Goal: Participate in discussion: Engage in conversation with other users on a specific topic

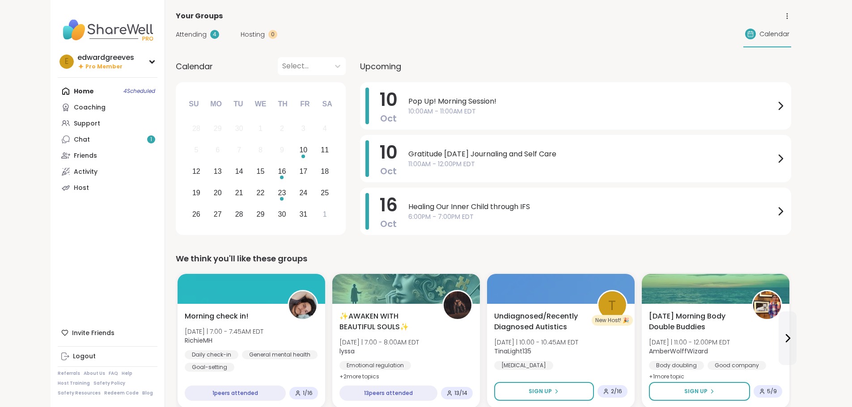
click at [58, 29] on img at bounding box center [108, 29] width 100 height 31
click at [472, 110] on span "10:00AM - 11:00AM EDT" at bounding box center [591, 111] width 367 height 9
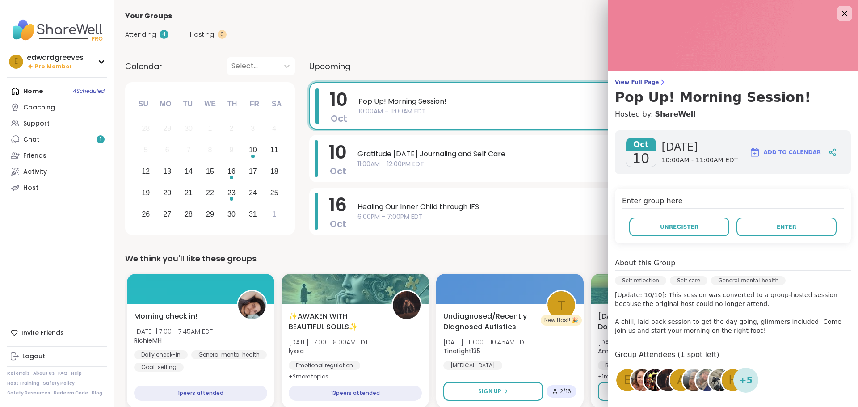
click at [839, 13] on icon at bounding box center [844, 13] width 11 height 11
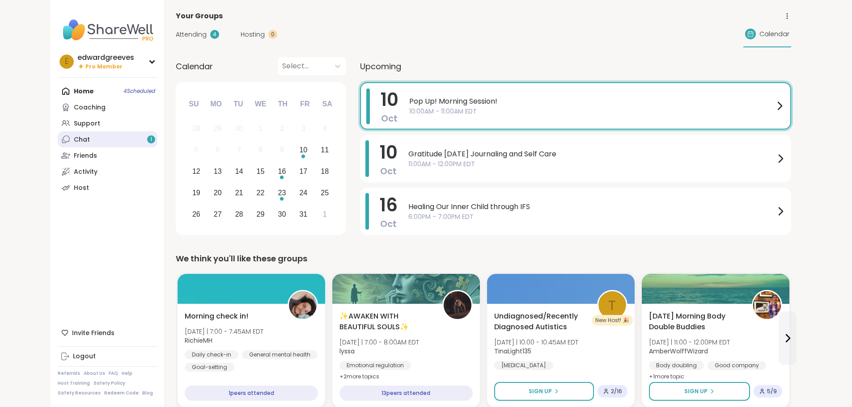
click at [74, 142] on div "Chat 1" at bounding box center [82, 139] width 16 height 9
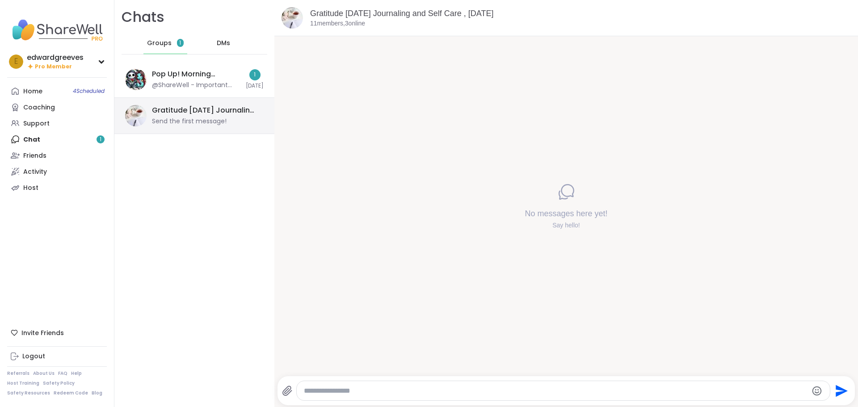
click at [196, 115] on div "Gratitude [DATE] Journaling and Self Care , [DATE]" at bounding box center [205, 110] width 106 height 10
click at [200, 80] on div "Pop Up! Morning Session!, Oct 10 @ShareWell - Important update: Your host can n…" at bounding box center [196, 79] width 89 height 21
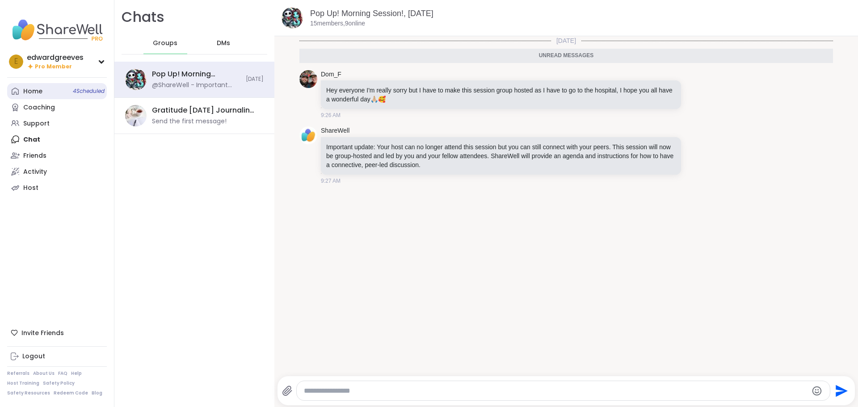
click at [40, 89] on div "Home 4 Scheduled" at bounding box center [32, 91] width 19 height 9
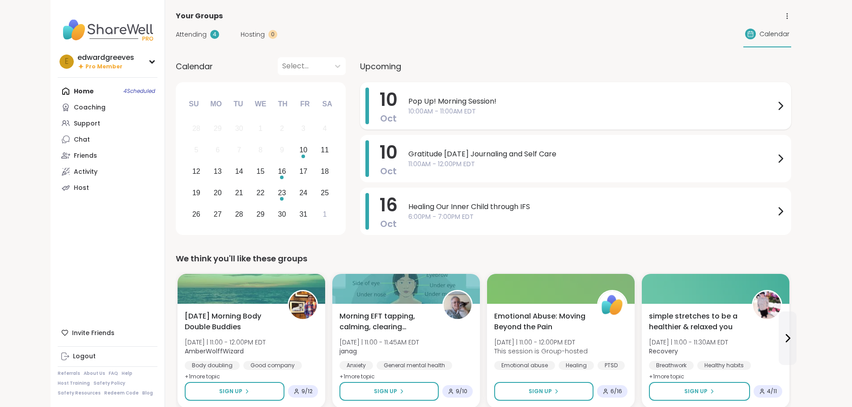
click at [408, 108] on span "10:00AM - 11:00AM EDT" at bounding box center [591, 111] width 367 height 9
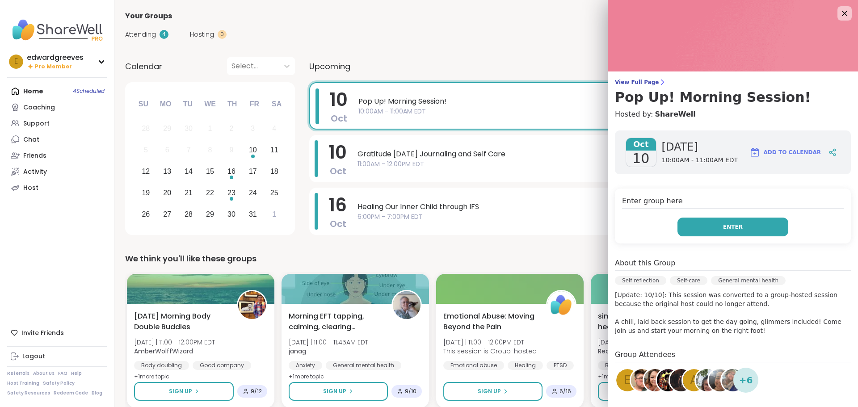
click at [691, 231] on button "Enter" at bounding box center [733, 227] width 111 height 19
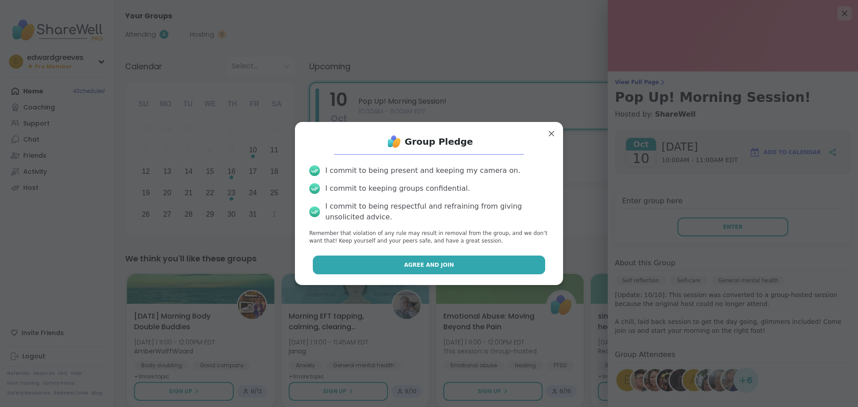
click at [373, 268] on button "Agree and Join" at bounding box center [429, 265] width 233 height 19
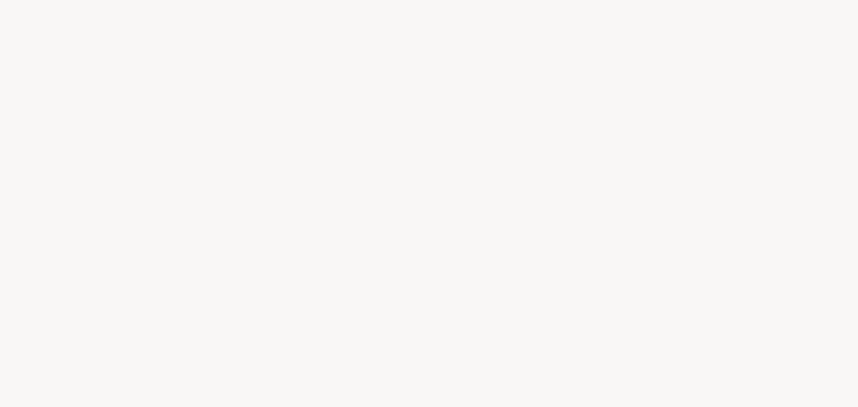
click at [272, 112] on div at bounding box center [429, 203] width 858 height 407
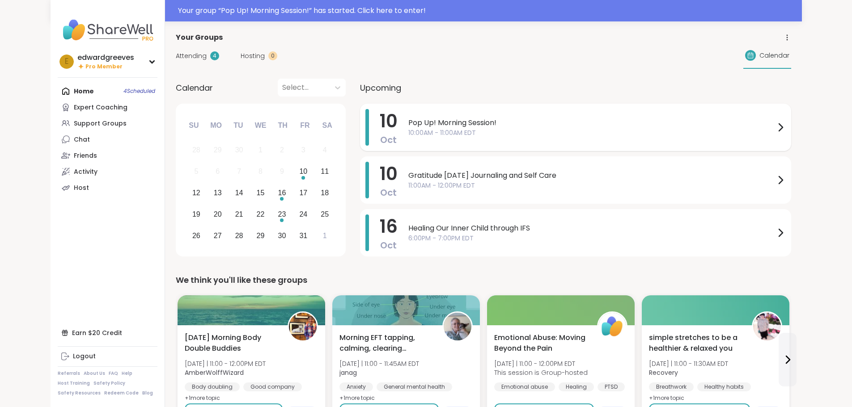
click at [408, 128] on span "10:00AM - 11:00AM EDT" at bounding box center [591, 132] width 367 height 9
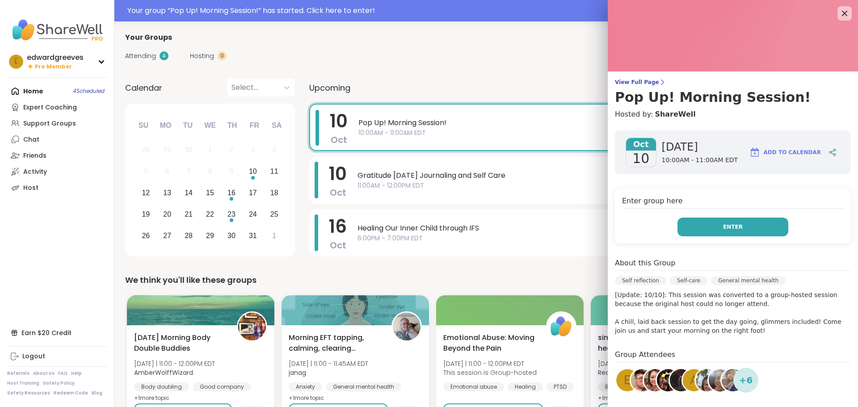
click at [686, 225] on button "Enter" at bounding box center [733, 227] width 111 height 19
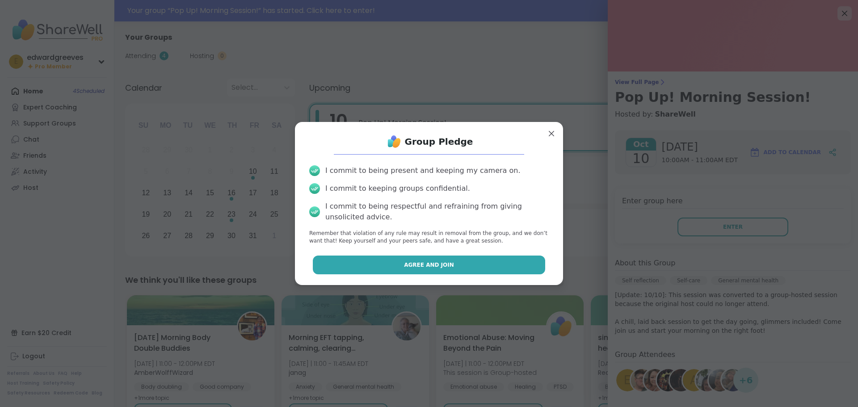
click at [406, 268] on span "Agree and Join" at bounding box center [429, 265] width 50 height 8
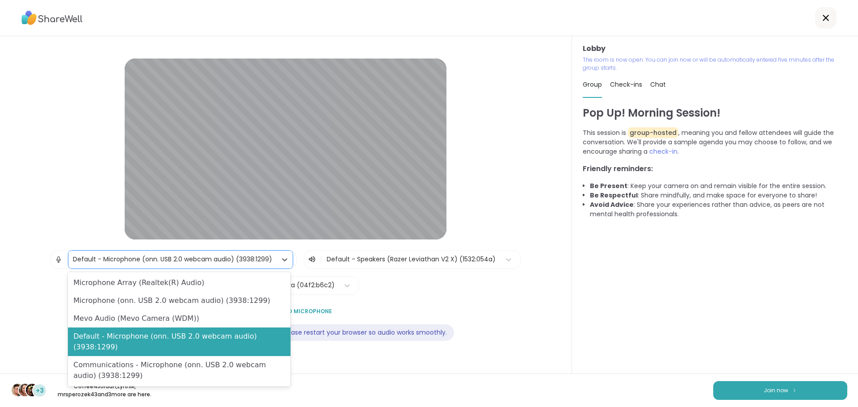
click at [261, 259] on div "Default - Microphone (onn. USB 2.0 webcam audio) (3938:1299)" at bounding box center [172, 259] width 199 height 9
click at [335, 288] on div "Integrated Camera (04f2:b6c2)" at bounding box center [285, 286] width 110 height 18
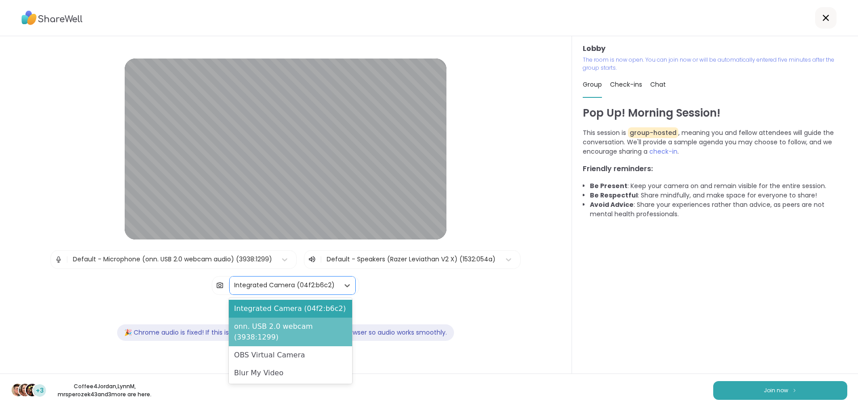
click at [293, 325] on div "onn. USB 2.0 webcam (3938:1299)" at bounding box center [290, 332] width 123 height 29
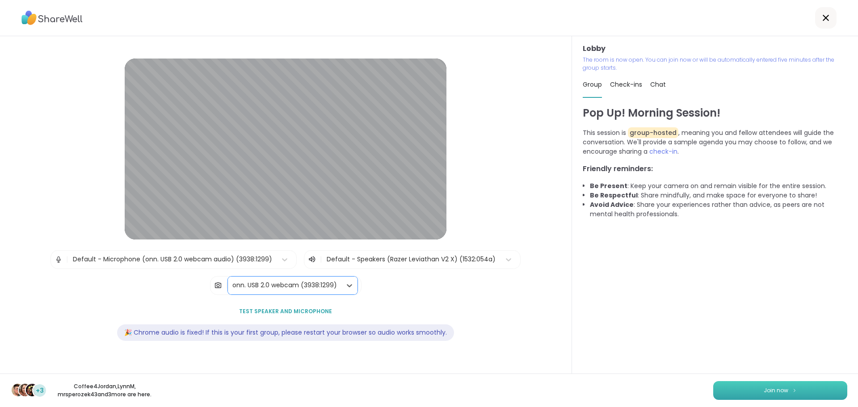
click at [731, 390] on button "Join now" at bounding box center [780, 390] width 134 height 19
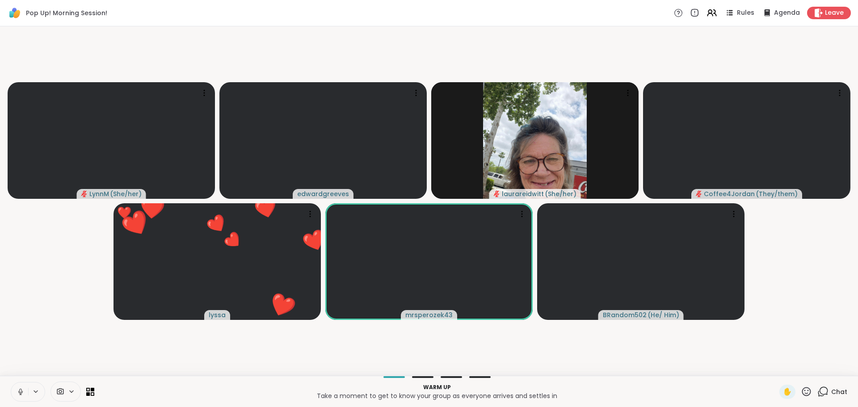
click at [419, 377] on div at bounding box center [422, 377] width 21 height 2
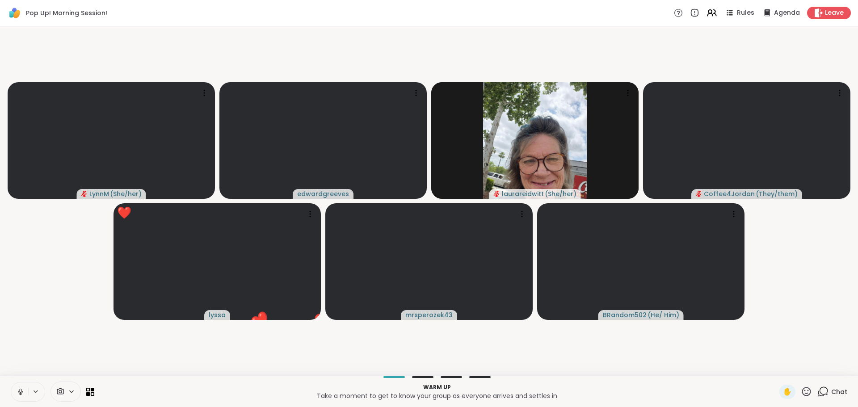
click at [422, 376] on div at bounding box center [422, 377] width 21 height 2
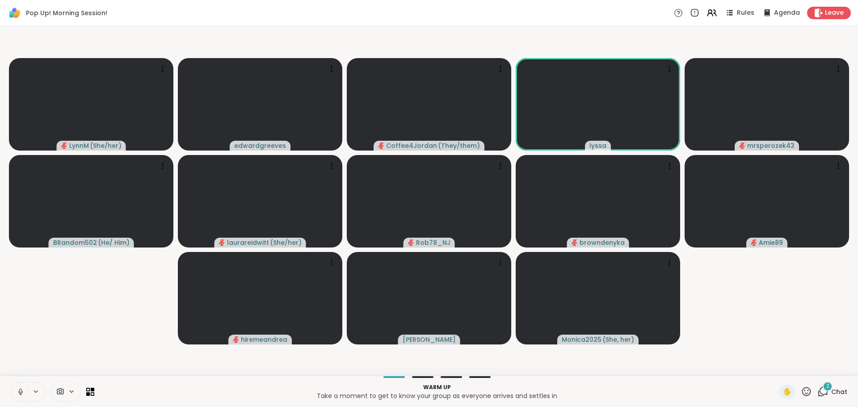
click at [831, 395] on span "Chat" at bounding box center [839, 392] width 16 height 9
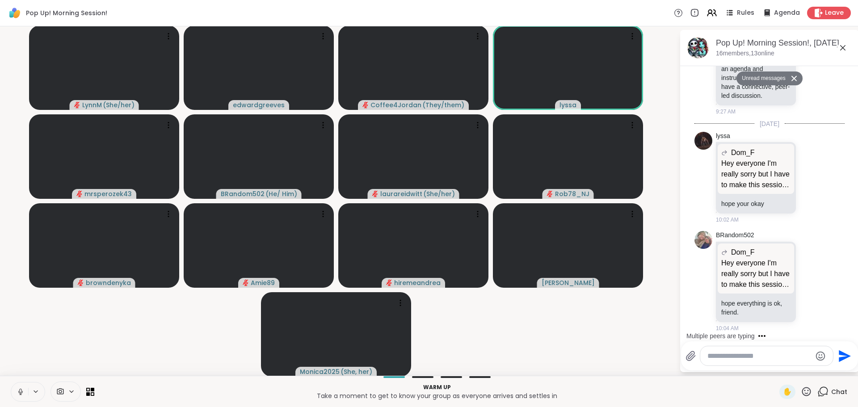
scroll to position [326, 0]
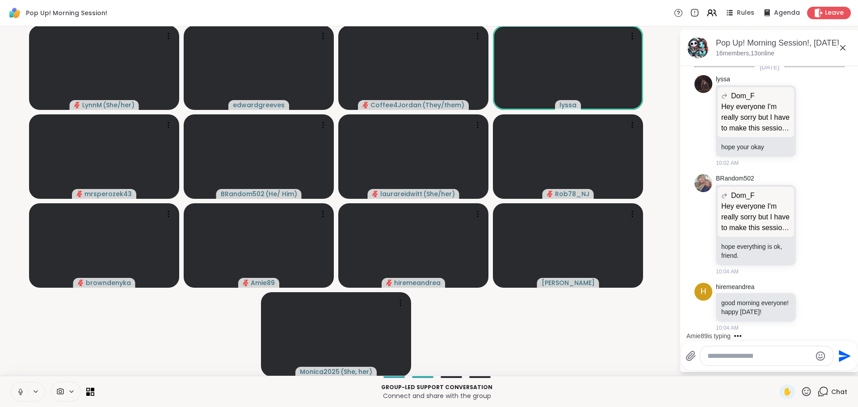
click at [32, 392] on icon at bounding box center [35, 392] width 7 height 8
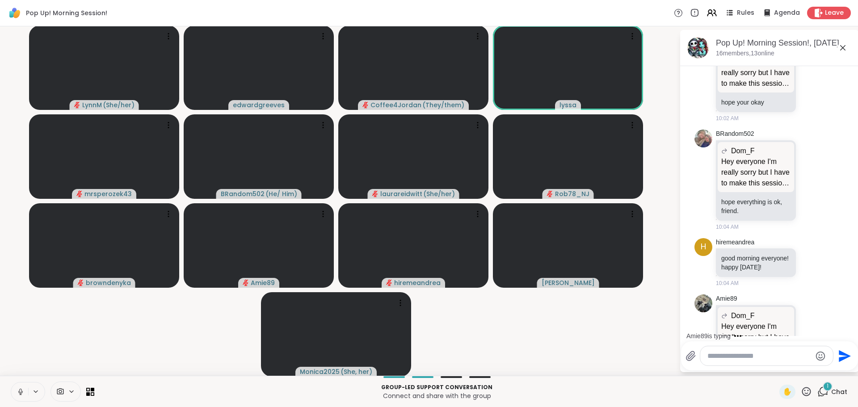
scroll to position [434, 0]
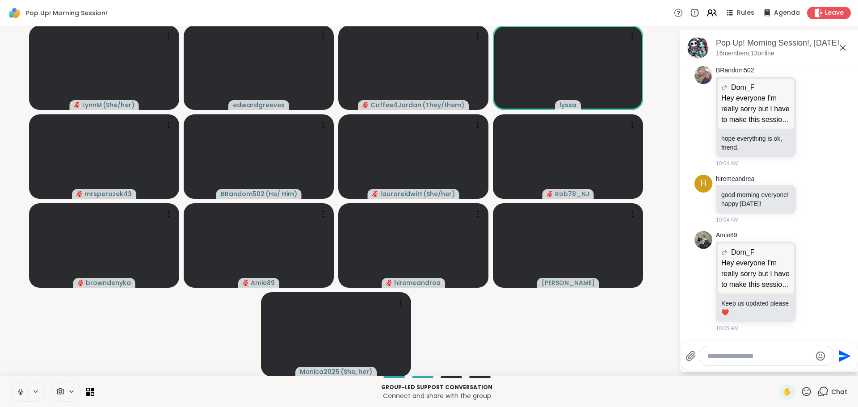
click at [18, 277] on video-player-container "LynnM ( She/her ) edwardgreeves Coffee4Jordan ( They/them ) lyssa mrsperozek43 …" at bounding box center [339, 201] width 669 height 342
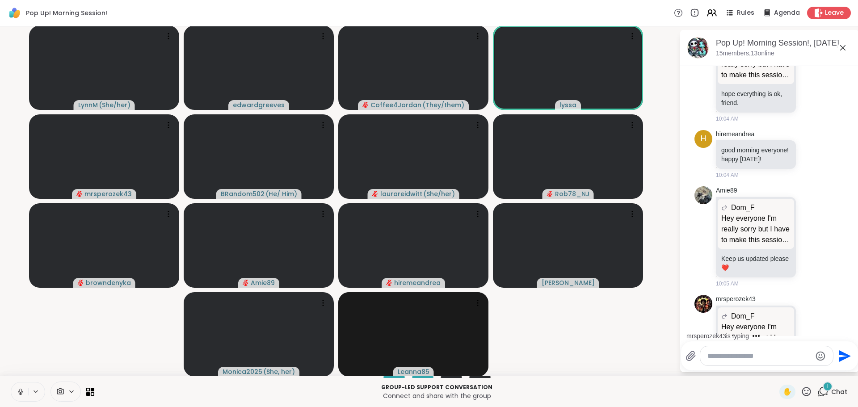
scroll to position [534, 0]
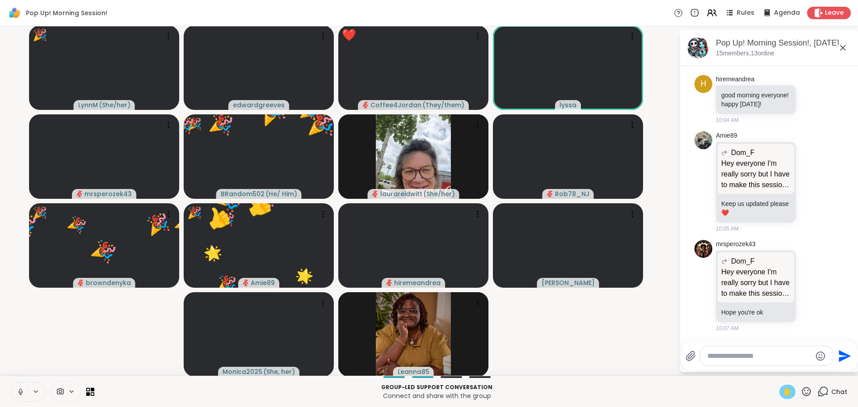
click at [783, 389] on span "✋" at bounding box center [787, 392] width 9 height 11
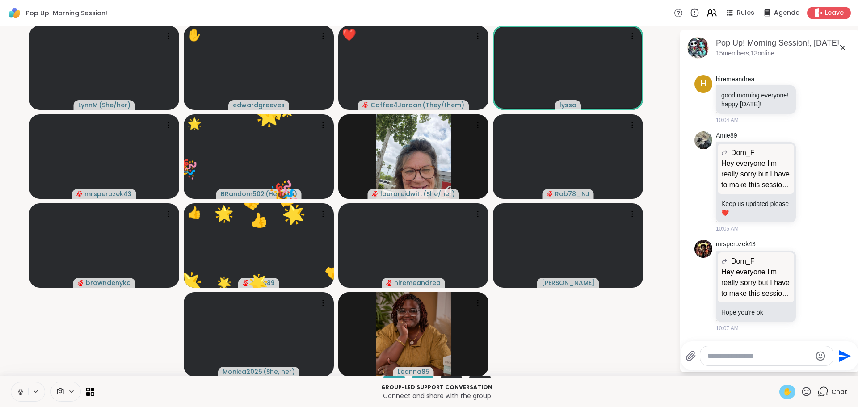
click at [783, 392] on span "✋" at bounding box center [787, 392] width 9 height 11
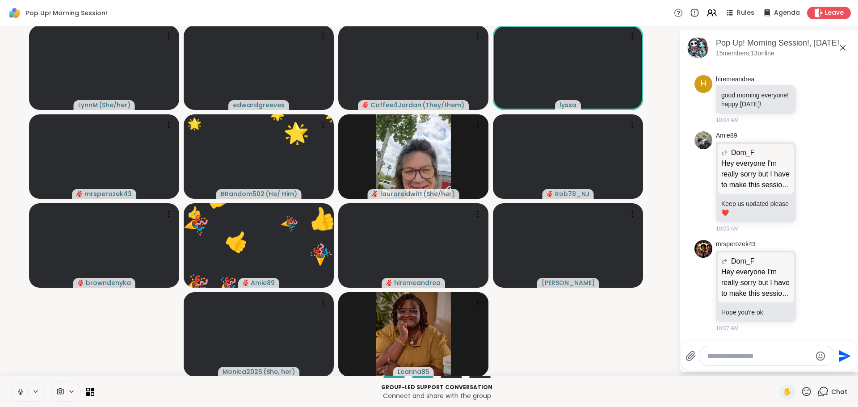
click at [801, 391] on icon at bounding box center [806, 391] width 11 height 11
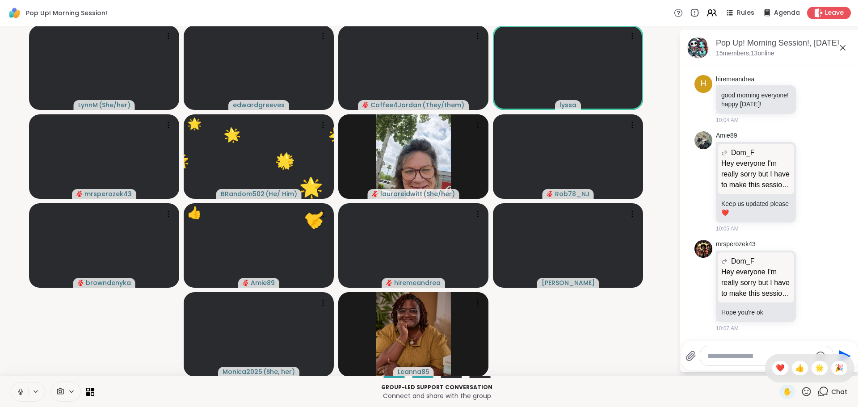
click at [801, 392] on icon at bounding box center [806, 391] width 11 height 11
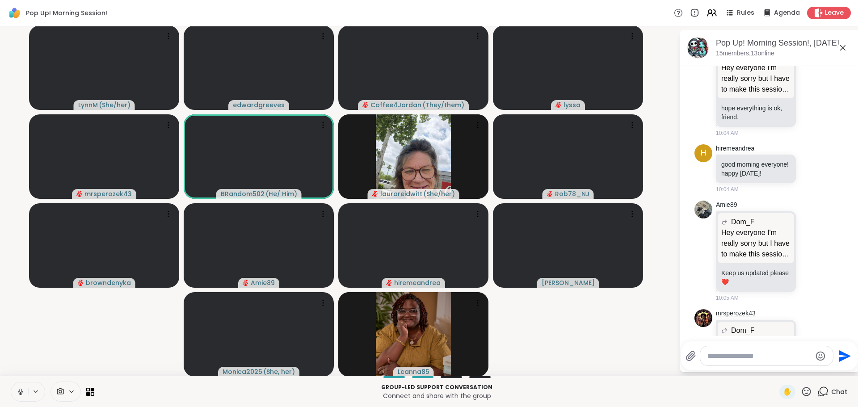
scroll to position [400, 0]
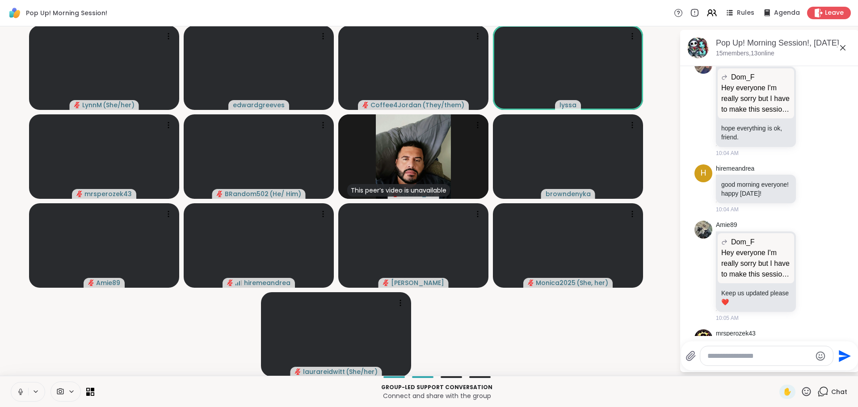
click at [37, 393] on icon at bounding box center [35, 392] width 7 height 8
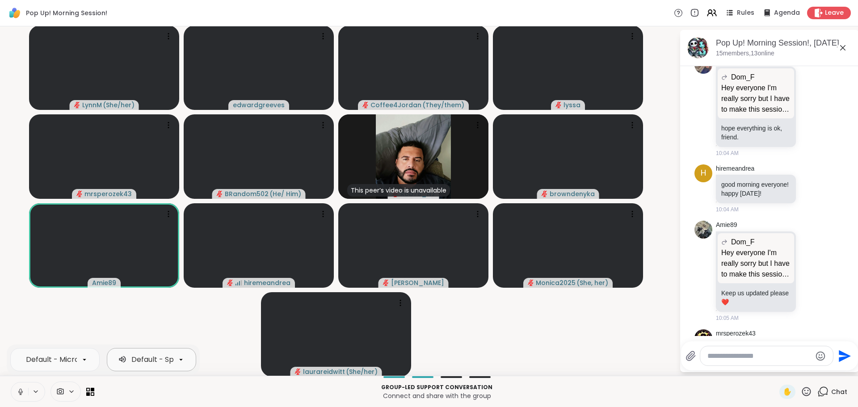
scroll to position [0, 92]
click at [185, 361] on icon at bounding box center [181, 360] width 8 height 8
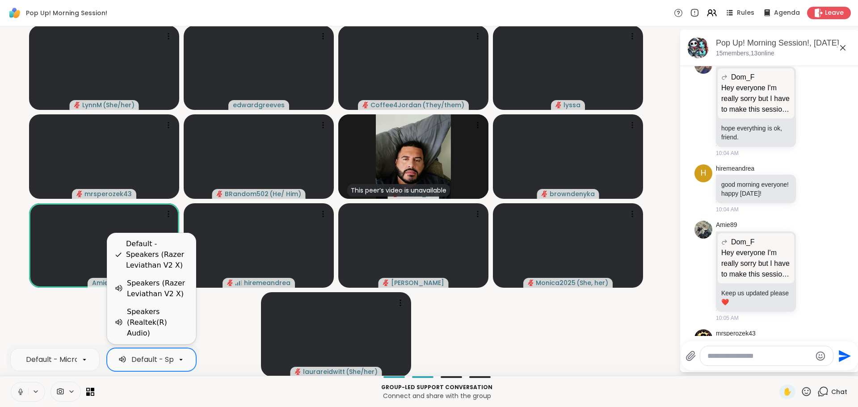
click at [79, 326] on video-player-container "LynnM ( She/her ) edwardgreeves Coffee4Jordan ( They/them ) lyssa mrsperozek43 …" at bounding box center [339, 201] width 669 height 342
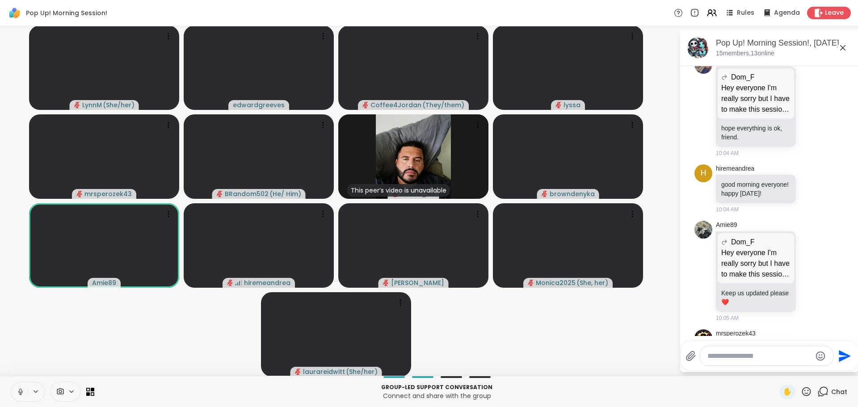
click at [35, 392] on icon at bounding box center [36, 392] width 4 height 2
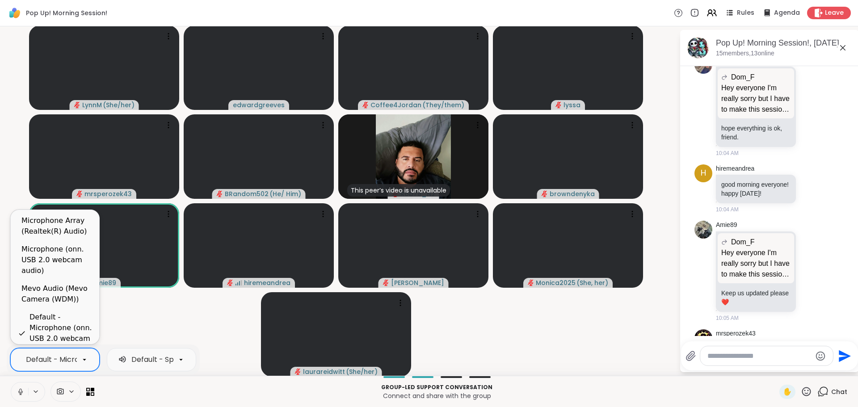
scroll to position [0, 118]
click at [91, 362] on div at bounding box center [84, 359] width 15 height 15
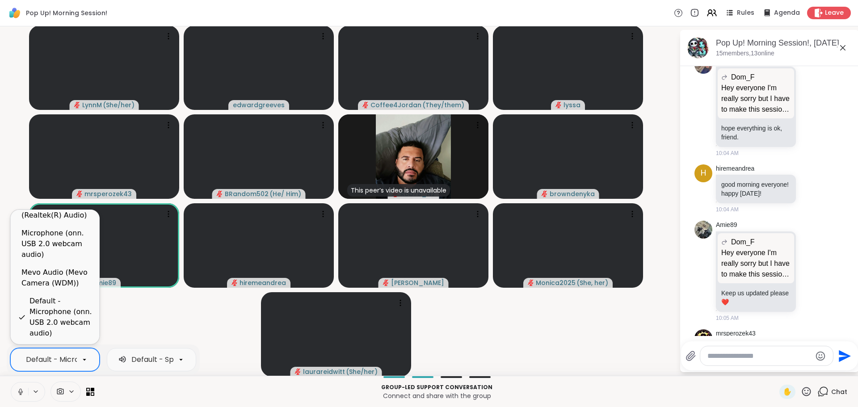
click at [219, 337] on video-player-container "LynnM ( She/her ) edwardgreeves Coffee4Jordan ( They/them ) lyssa mrsperozek43 …" at bounding box center [339, 201] width 669 height 342
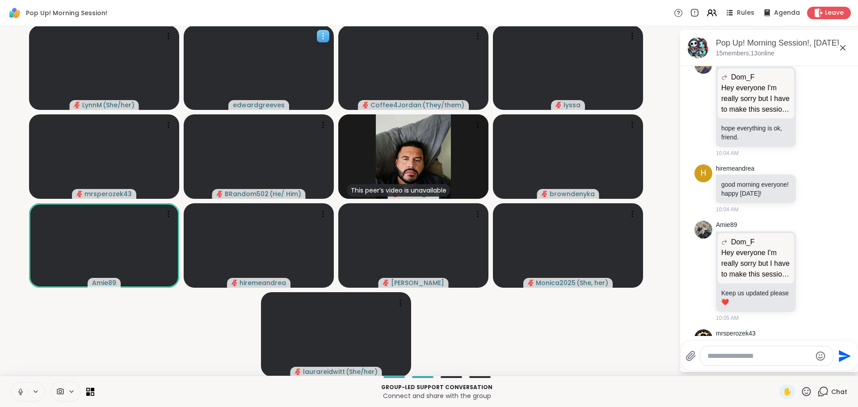
click at [320, 33] on icon at bounding box center [323, 36] width 9 height 9
click at [668, 136] on div "LynnM ( She/her ) edwardgreeves Coffee4Jordan ( They/them ) lyssa mrsperozek43 …" at bounding box center [429, 201] width 858 height 350
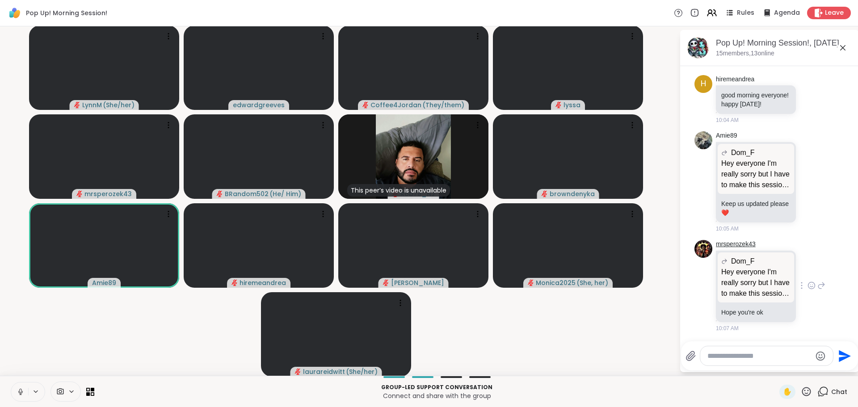
scroll to position [534, 0]
click at [15, 392] on button at bounding box center [19, 392] width 17 height 19
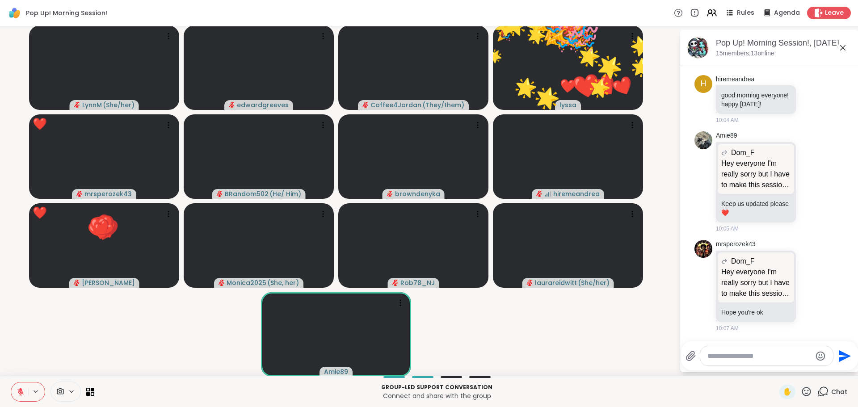
click at [801, 389] on icon at bounding box center [806, 391] width 11 height 11
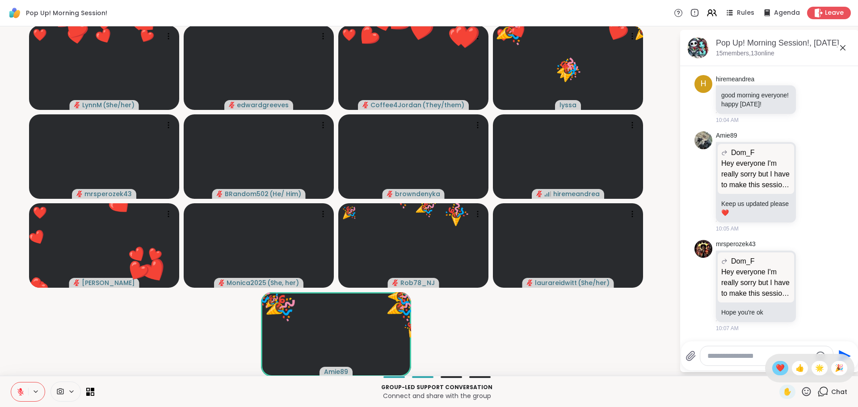
click at [776, 365] on span "❤️" at bounding box center [780, 368] width 9 height 11
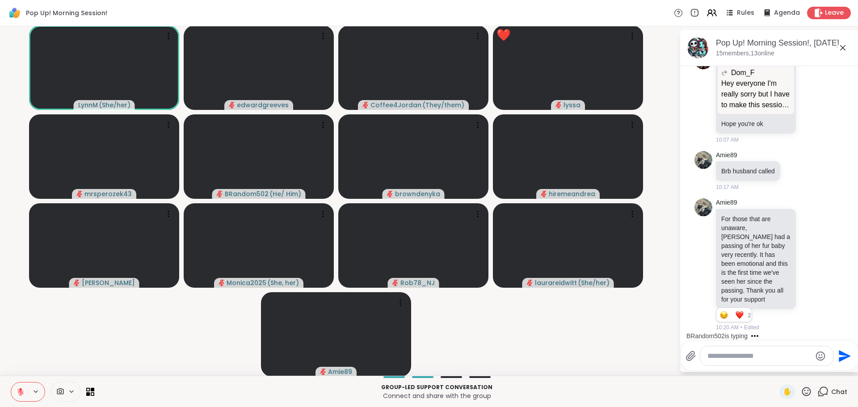
scroll to position [770, 0]
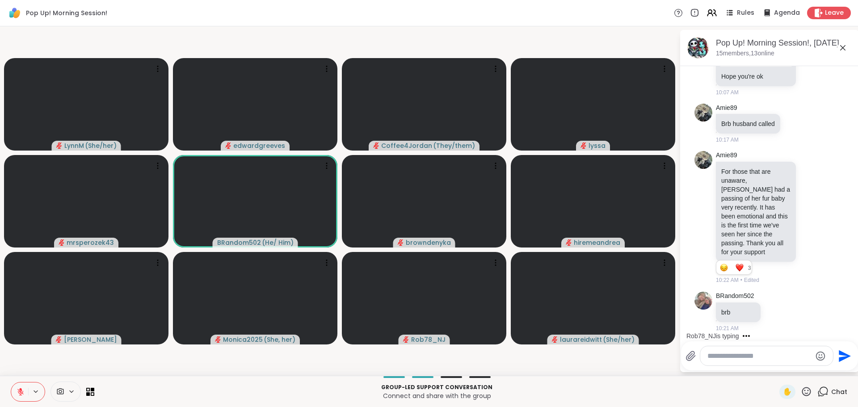
scroll to position [818, 0]
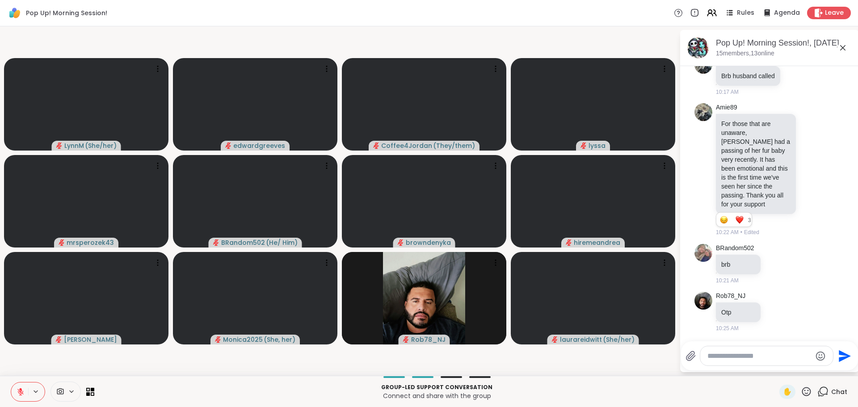
click at [24, 395] on icon at bounding box center [21, 392] width 8 height 8
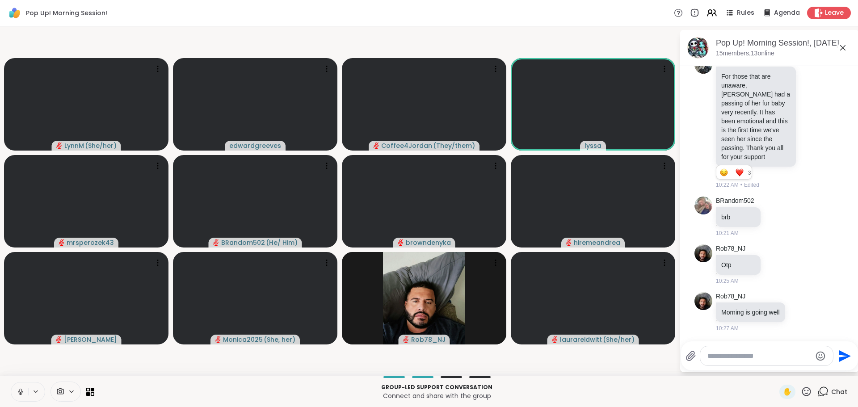
scroll to position [922, 0]
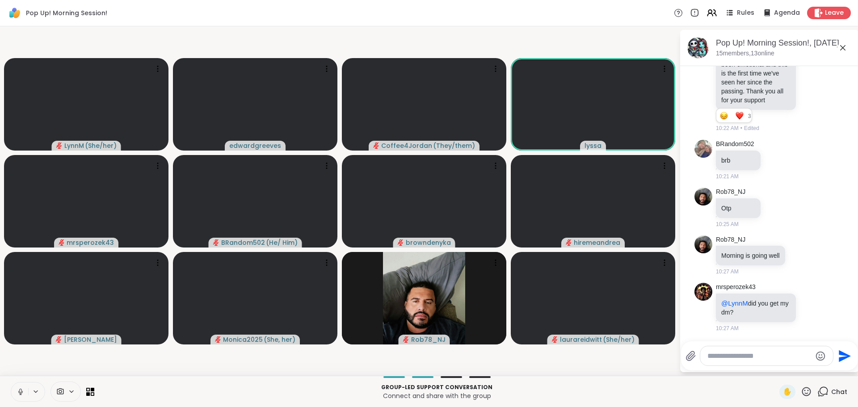
click at [17, 393] on icon at bounding box center [21, 392] width 8 height 8
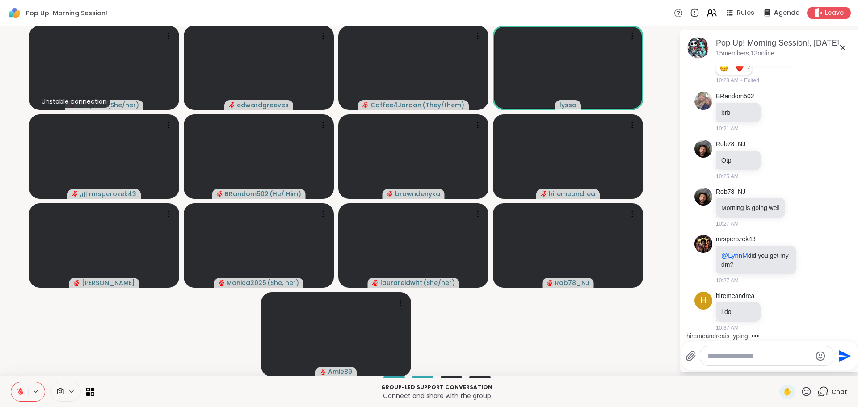
scroll to position [1017, 0]
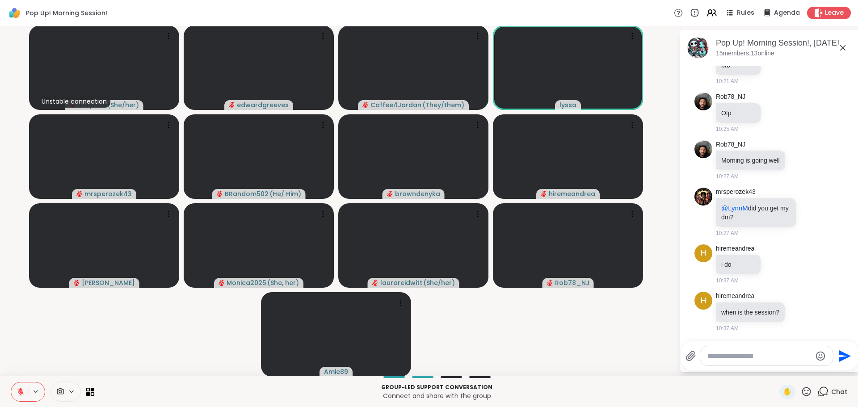
click at [23, 392] on icon at bounding box center [21, 392] width 8 height 8
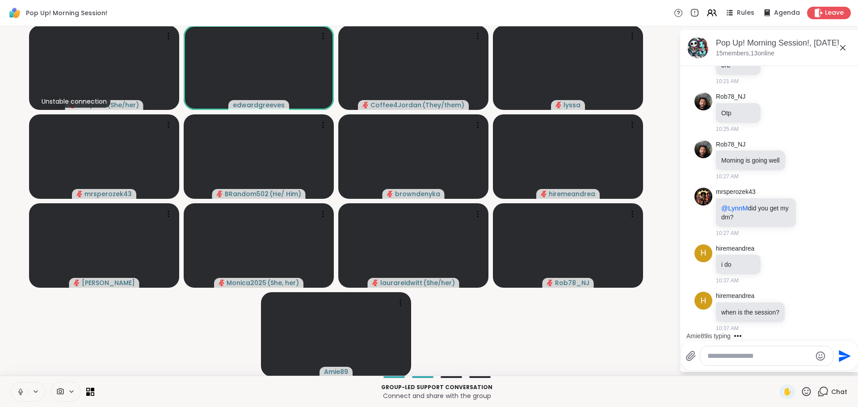
scroll to position [1133, 0]
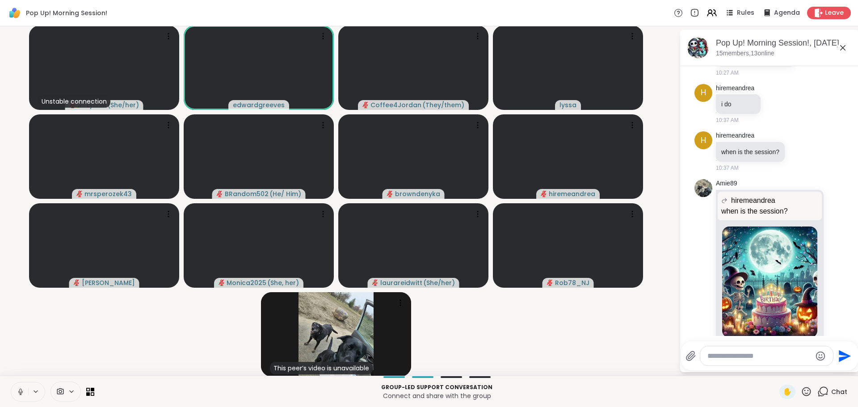
click at [17, 395] on icon at bounding box center [21, 392] width 8 height 8
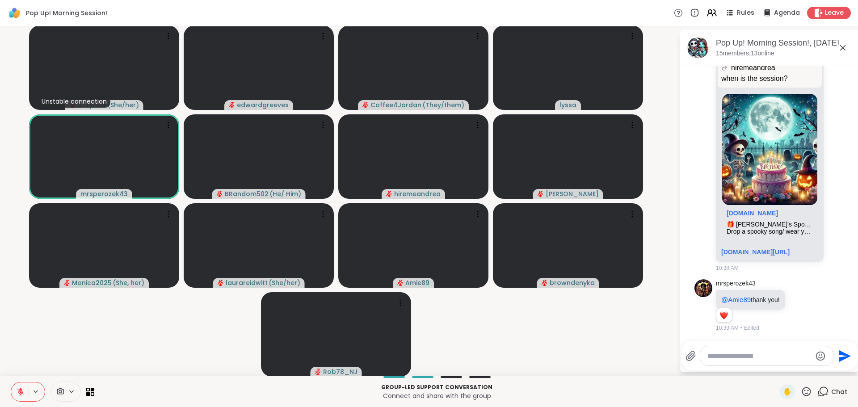
scroll to position [1412, 0]
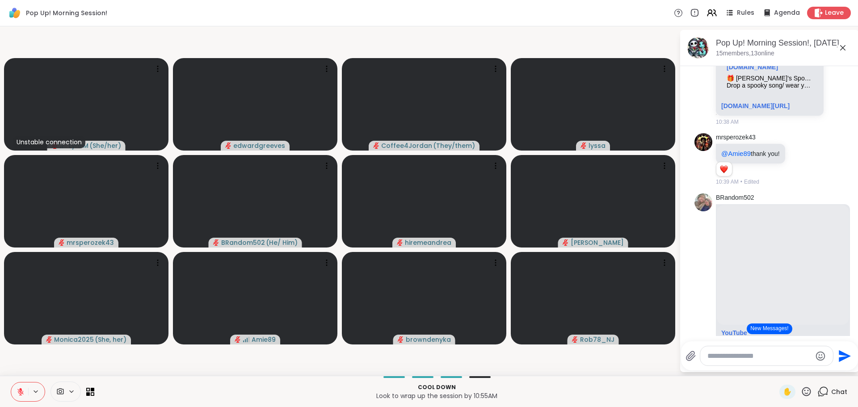
click at [15, 391] on button at bounding box center [19, 392] width 17 height 19
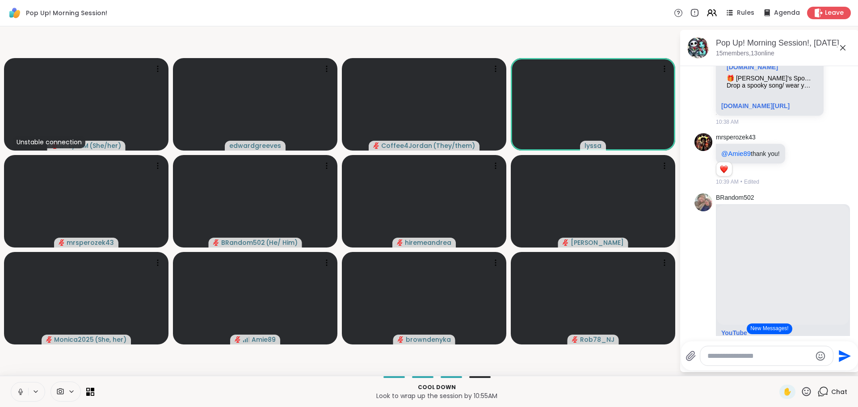
click at [20, 391] on icon at bounding box center [21, 392] width 8 height 8
click at [17, 389] on icon at bounding box center [21, 392] width 8 height 8
click at [19, 393] on icon at bounding box center [20, 392] width 4 height 3
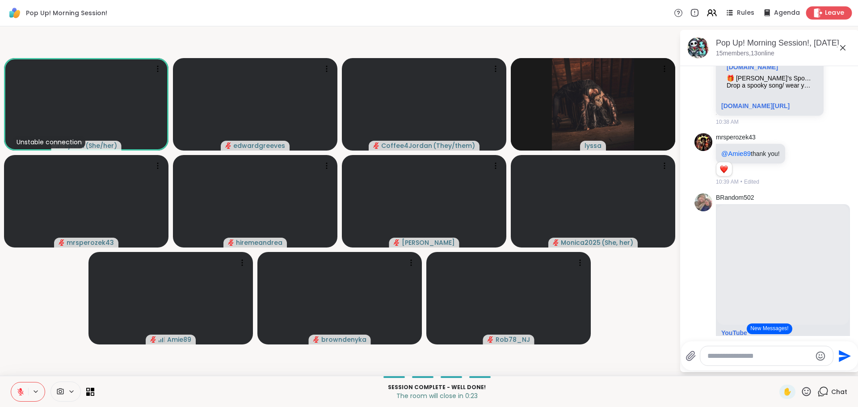
click at [831, 15] on span "Leave" at bounding box center [835, 12] width 20 height 9
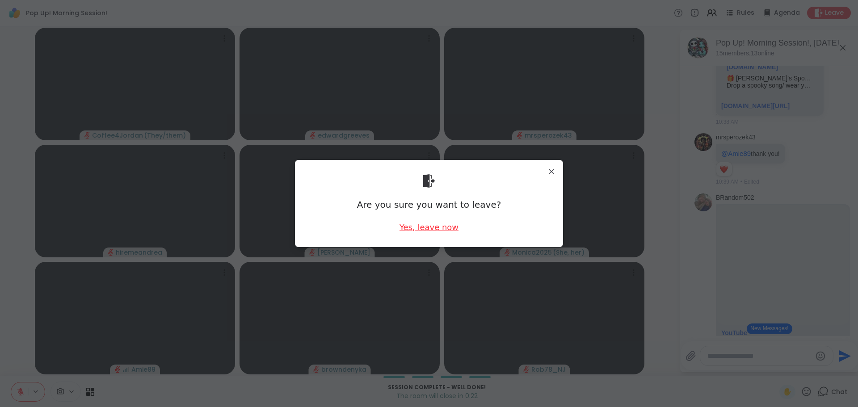
click at [439, 225] on div "Yes, leave now" at bounding box center [429, 227] width 59 height 11
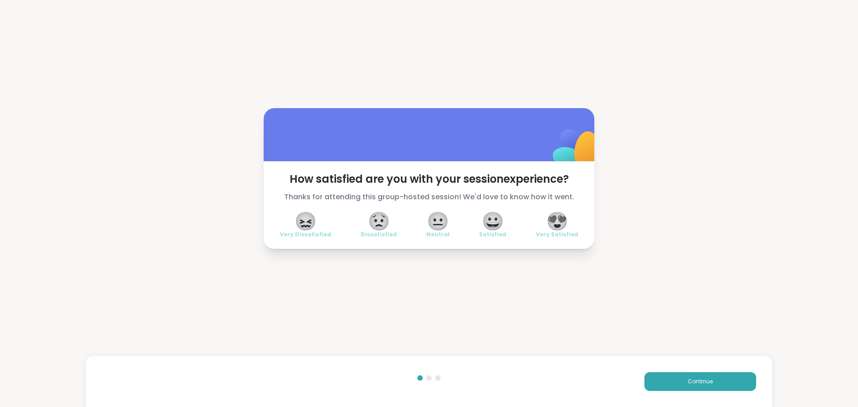
click at [552, 223] on span "😍" at bounding box center [557, 221] width 22 height 16
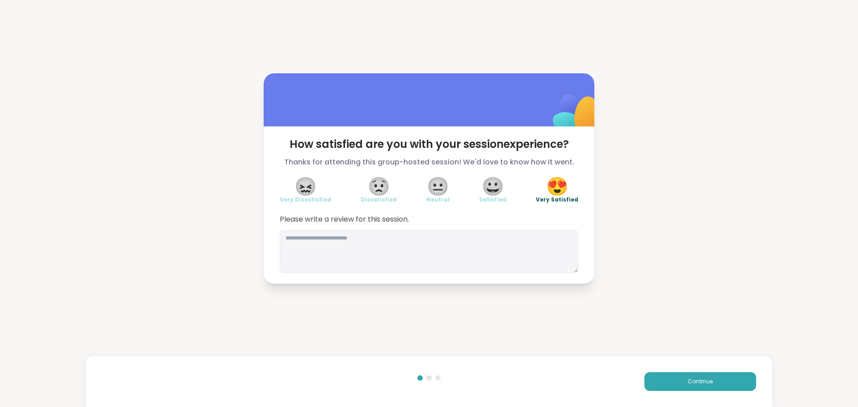
click at [329, 312] on div "How satisfied are you with your session experience? Thanks for attending this g…" at bounding box center [429, 178] width 858 height 357
click at [698, 384] on span "Continue" at bounding box center [700, 382] width 25 height 8
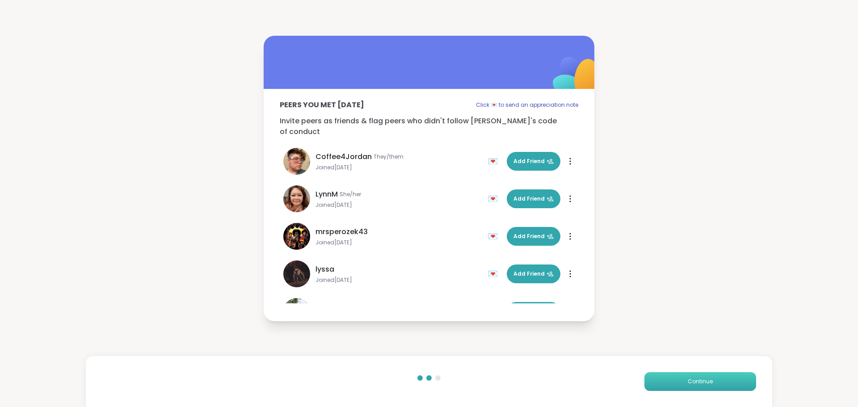
click at [688, 384] on span "Continue" at bounding box center [700, 382] width 25 height 8
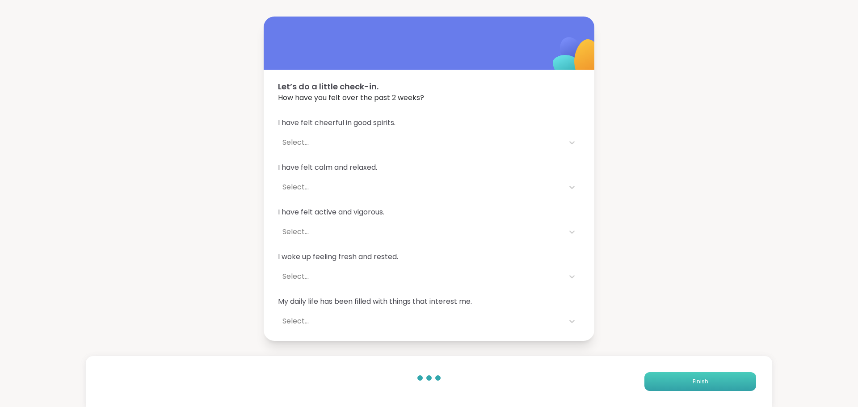
click at [682, 374] on button "Finish" at bounding box center [701, 381] width 112 height 19
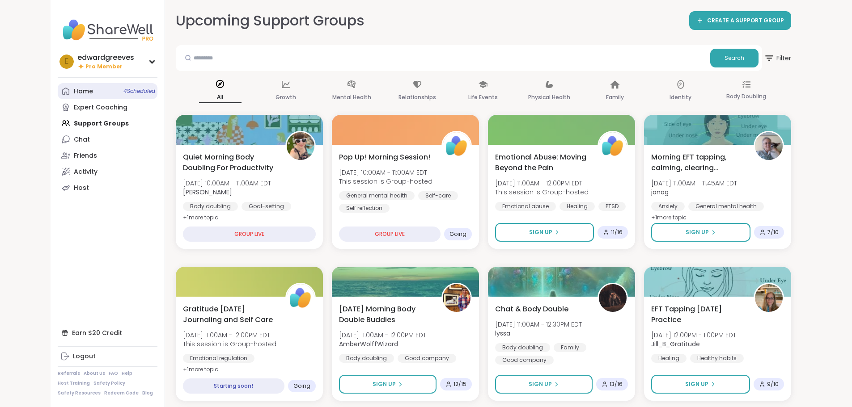
click at [58, 89] on link "Home 4 Scheduled" at bounding box center [108, 91] width 100 height 16
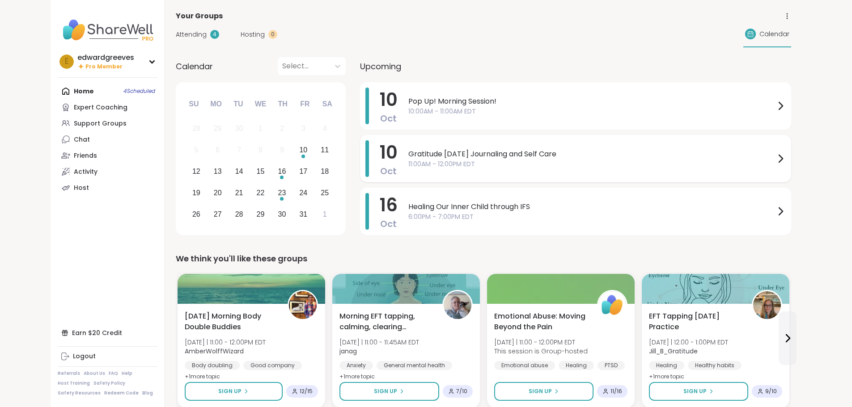
click at [447, 166] on span "11:00AM - 12:00PM EDT" at bounding box center [591, 164] width 367 height 9
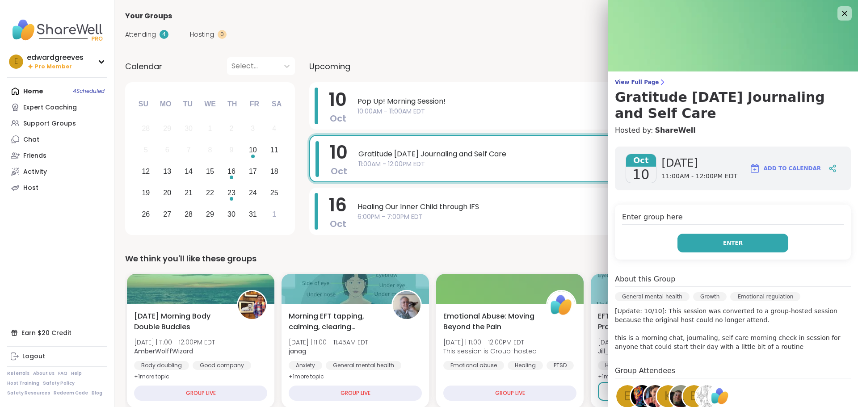
click at [697, 245] on button "Enter" at bounding box center [733, 243] width 111 height 19
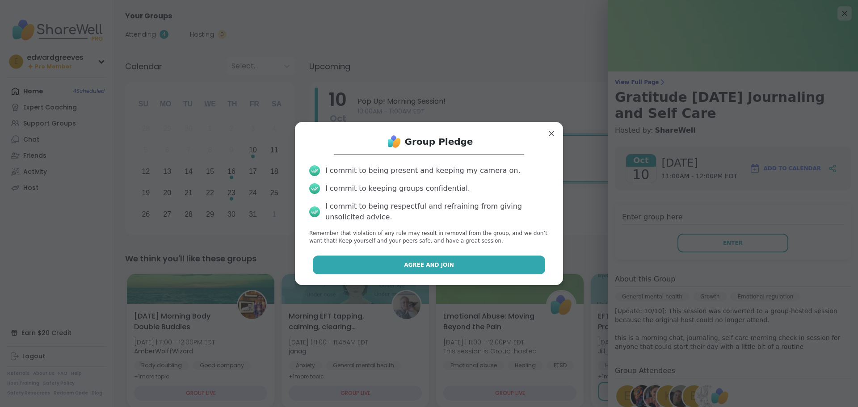
click at [474, 262] on button "Agree and Join" at bounding box center [429, 265] width 233 height 19
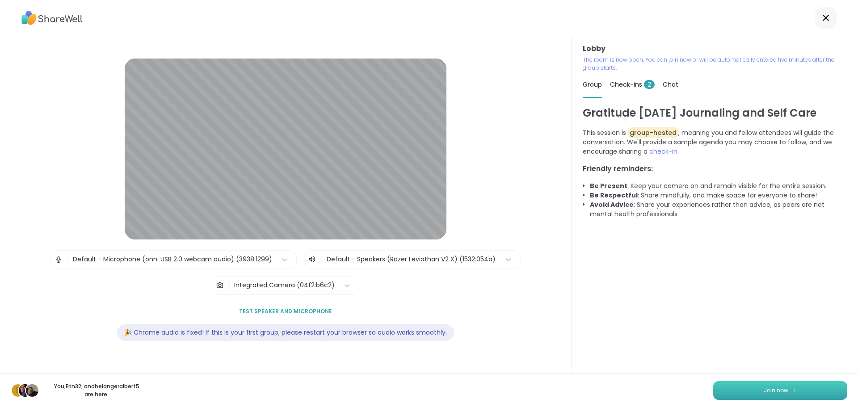
click at [749, 390] on button "Join now" at bounding box center [780, 390] width 134 height 19
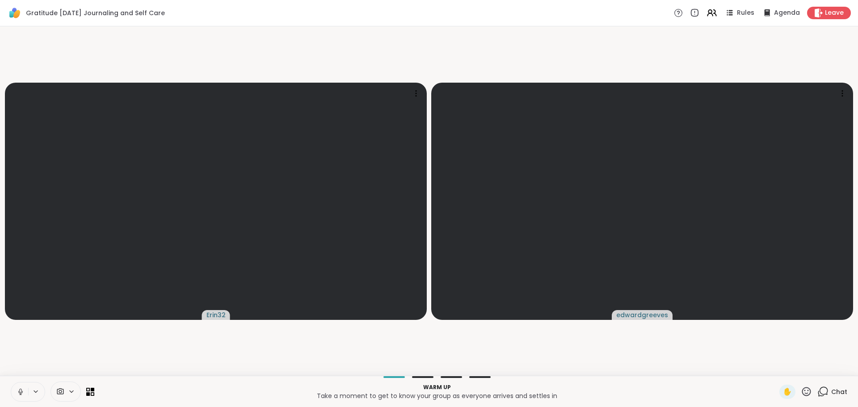
click at [74, 393] on icon at bounding box center [71, 392] width 7 height 8
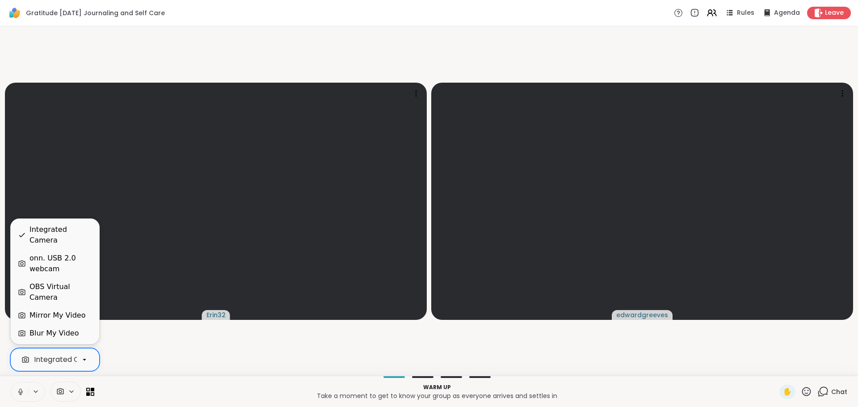
click at [73, 355] on div "Integrated Camera" at bounding box center [68, 359] width 69 height 11
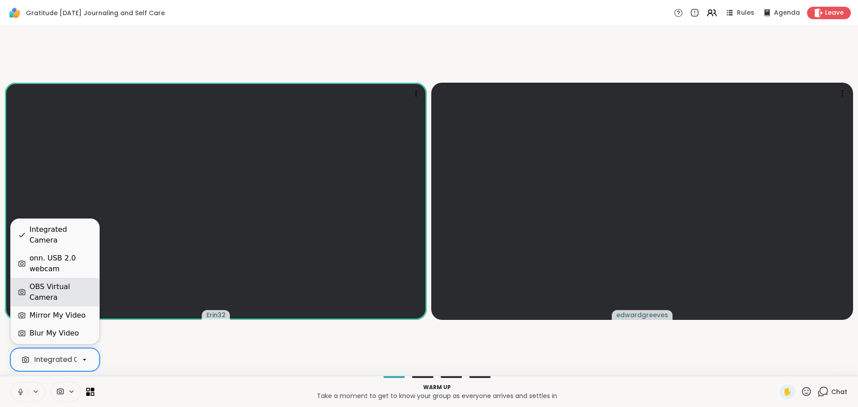
click at [65, 300] on div "OBS Virtual Camera" at bounding box center [61, 292] width 63 height 21
click at [75, 363] on div "OBS Virtual Camera" at bounding box center [69, 359] width 70 height 11
click at [63, 274] on div "onn. USB 2.0 webcam" at bounding box center [61, 263] width 63 height 21
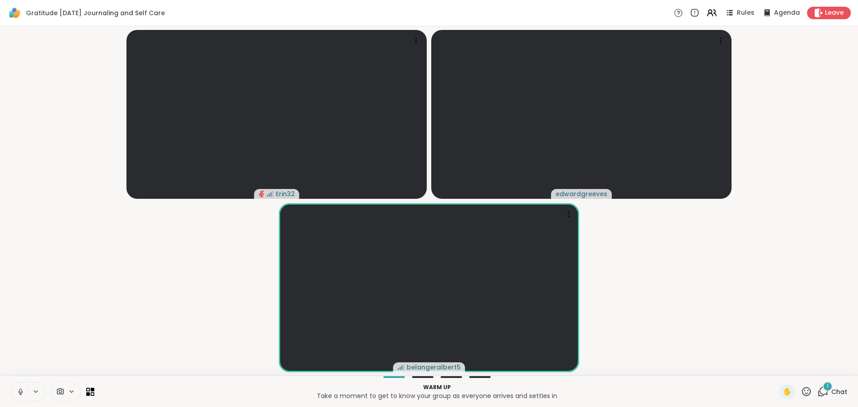
click at [840, 389] on span "Chat" at bounding box center [839, 392] width 16 height 9
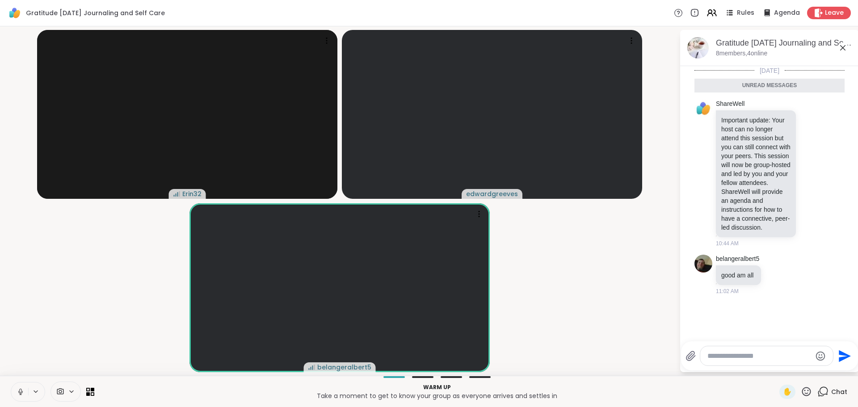
scroll to position [2, 0]
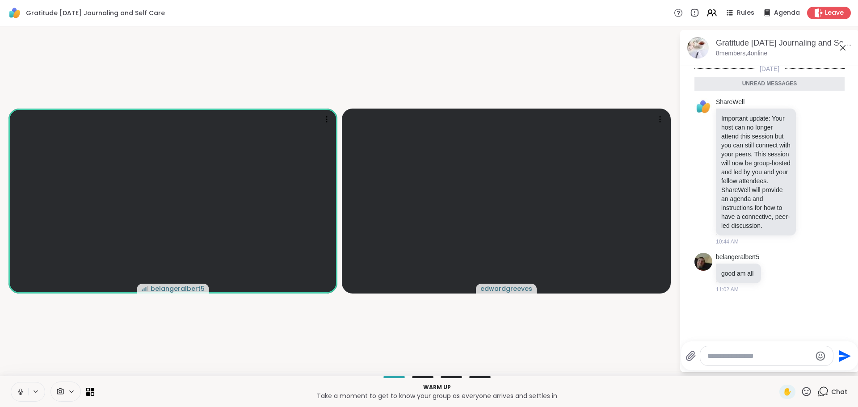
click at [740, 355] on textarea "Type your message" at bounding box center [760, 356] width 104 height 9
type textarea "**********"
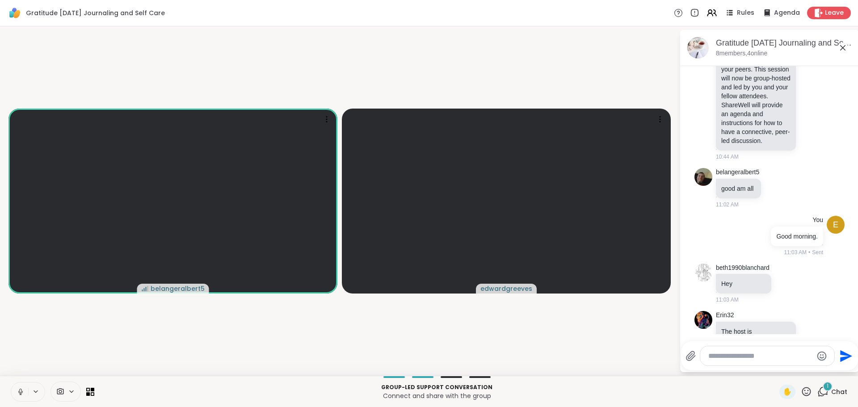
scroll to position [165, 0]
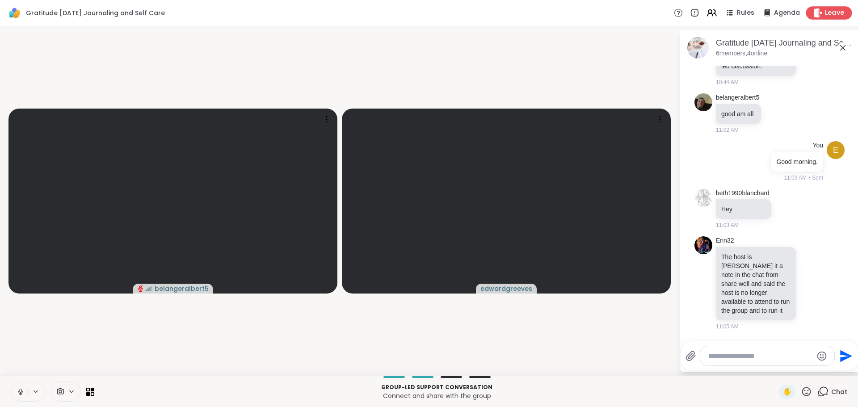
click at [829, 15] on span "Leave" at bounding box center [835, 12] width 20 height 9
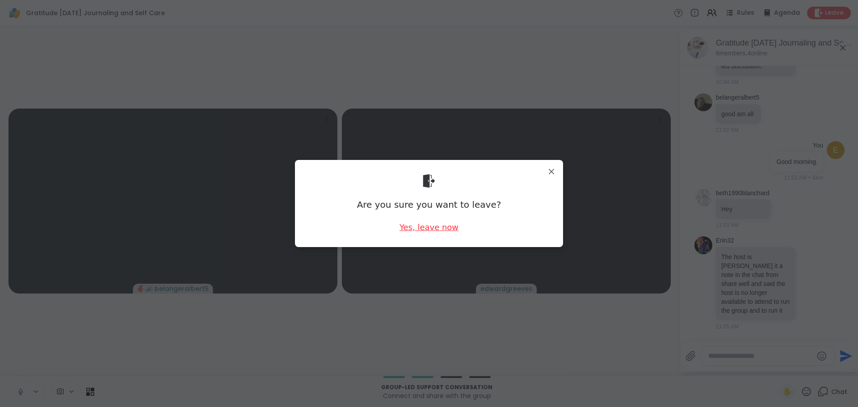
click at [416, 232] on div "Yes, leave now" at bounding box center [429, 227] width 59 height 11
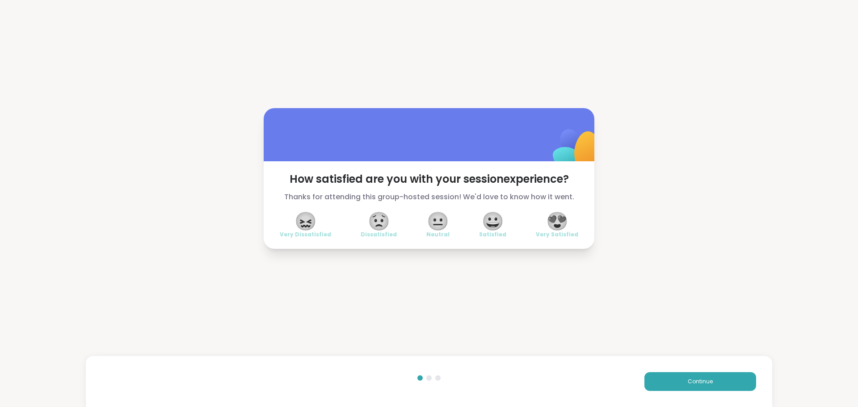
click at [431, 215] on span "😐" at bounding box center [438, 221] width 22 height 16
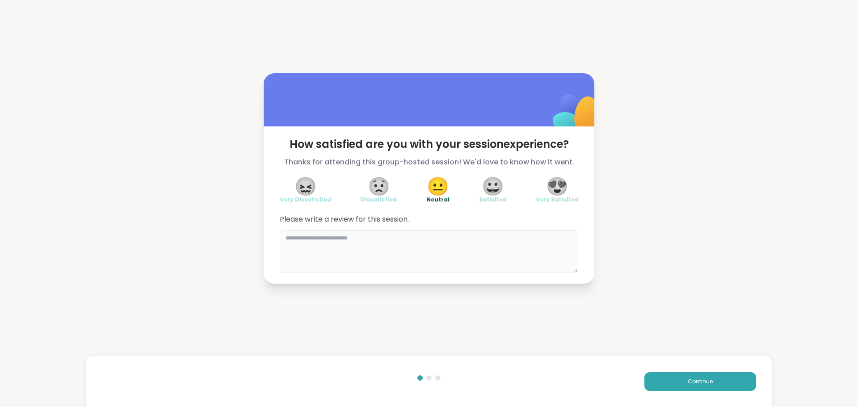
click at [379, 241] on textarea at bounding box center [429, 251] width 299 height 43
type textarea "**********"
click at [675, 382] on button "Continue" at bounding box center [701, 381] width 112 height 19
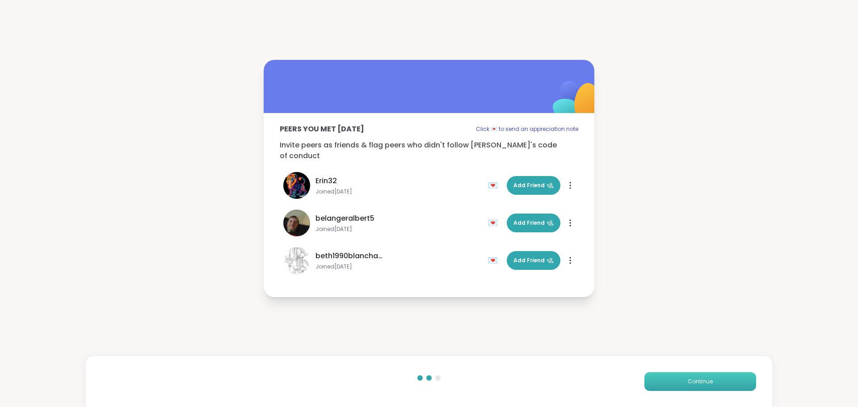
click at [659, 382] on button "Continue" at bounding box center [701, 381] width 112 height 19
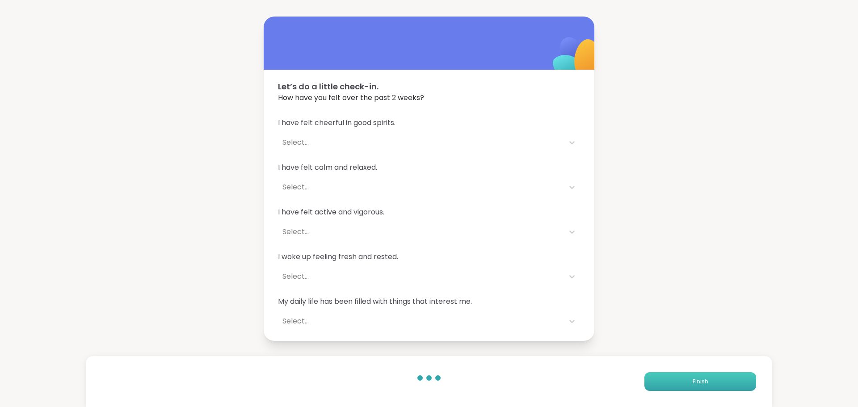
click at [658, 388] on button "Finish" at bounding box center [701, 381] width 112 height 19
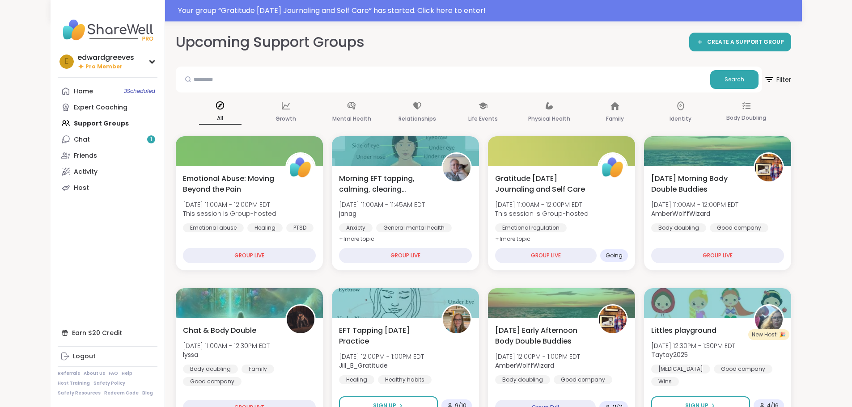
click at [595, 39] on div "Upcoming Support Groups CREATE A SUPPORT GROUP" at bounding box center [483, 42] width 615 height 20
click at [58, 144] on link "Chat 1" at bounding box center [108, 139] width 100 height 16
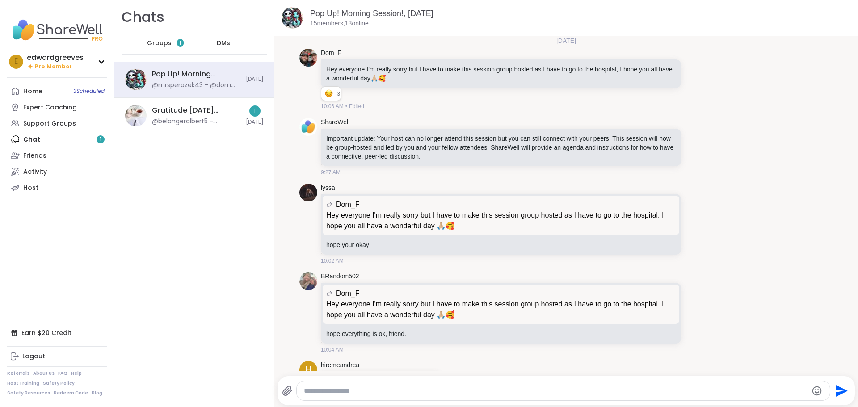
scroll to position [1740, 0]
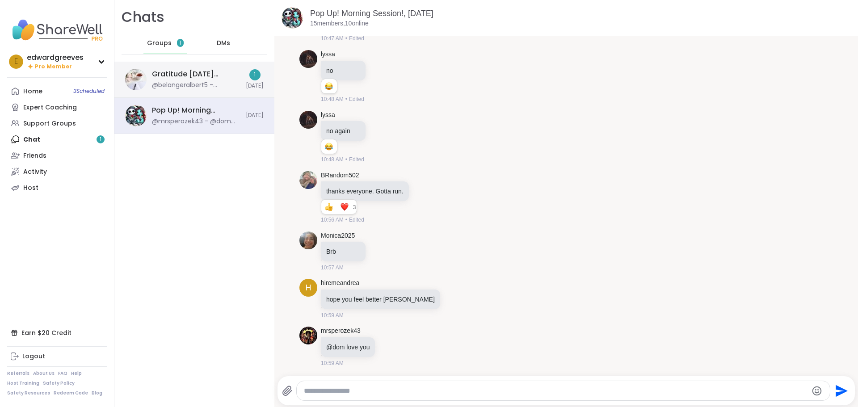
click at [156, 80] on div "Gratitude Friday Journaling and Self Care , Oct 10 @belangeralbert5 - whatevers…" at bounding box center [196, 79] width 89 height 21
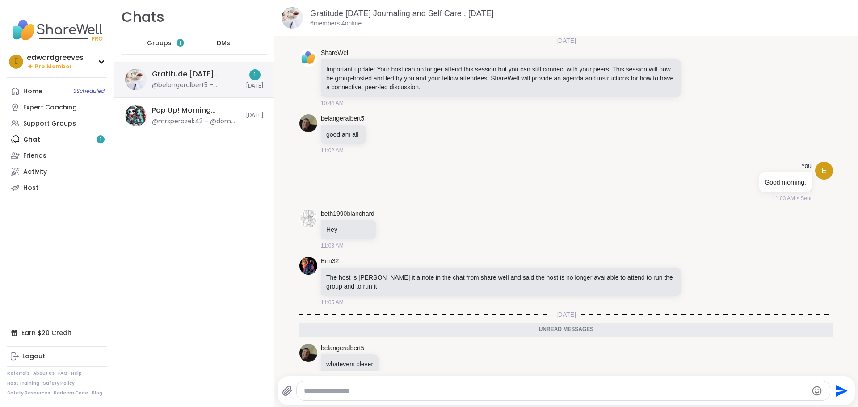
scroll to position [17, 0]
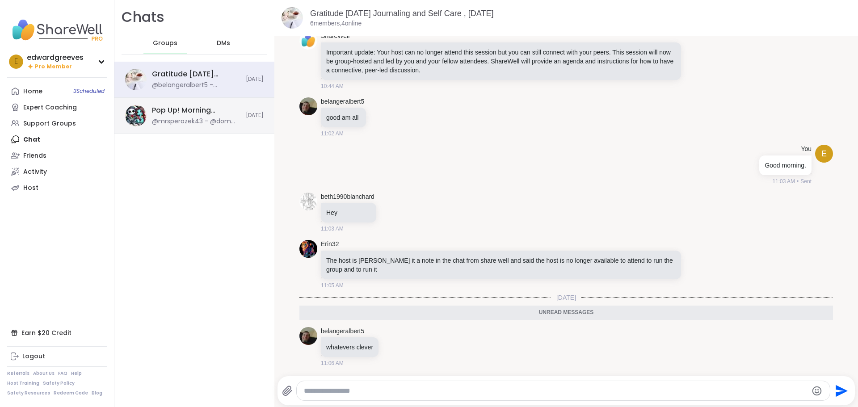
click at [154, 112] on div "Pop Up! Morning Session!, [DATE]" at bounding box center [196, 110] width 89 height 10
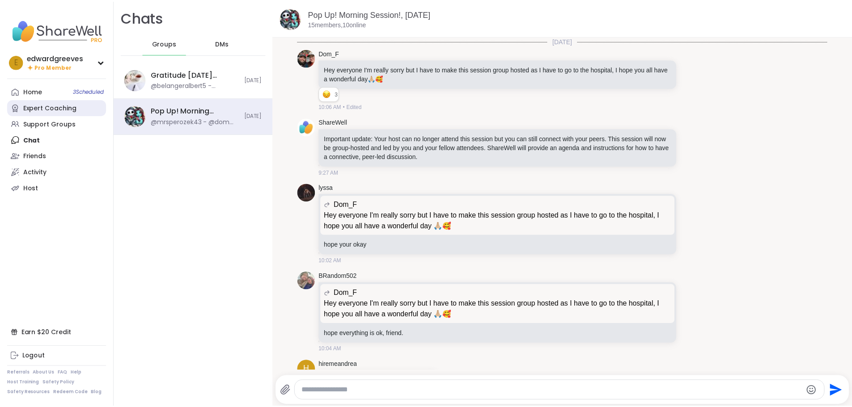
scroll to position [1740, 0]
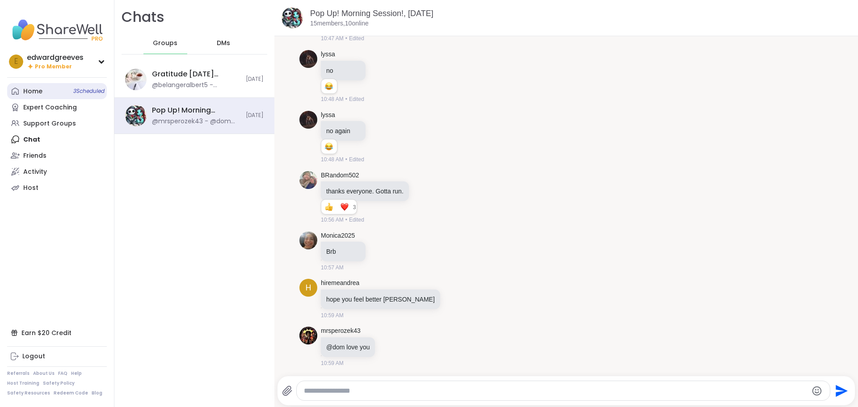
click at [51, 93] on link "Home 3 Scheduled" at bounding box center [57, 91] width 100 height 16
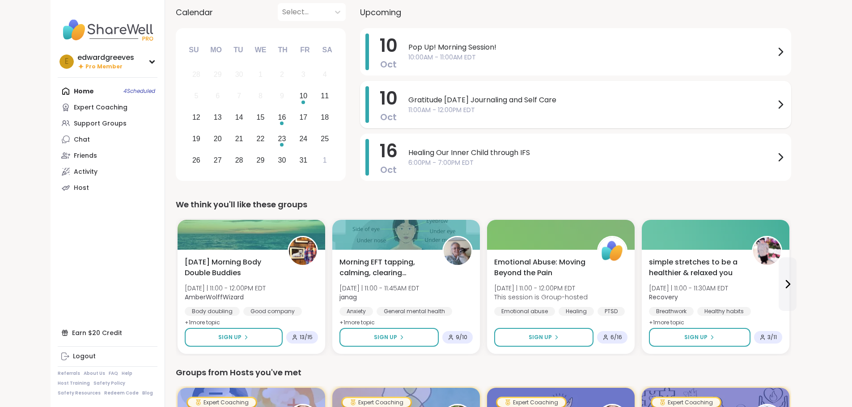
scroll to position [45, 0]
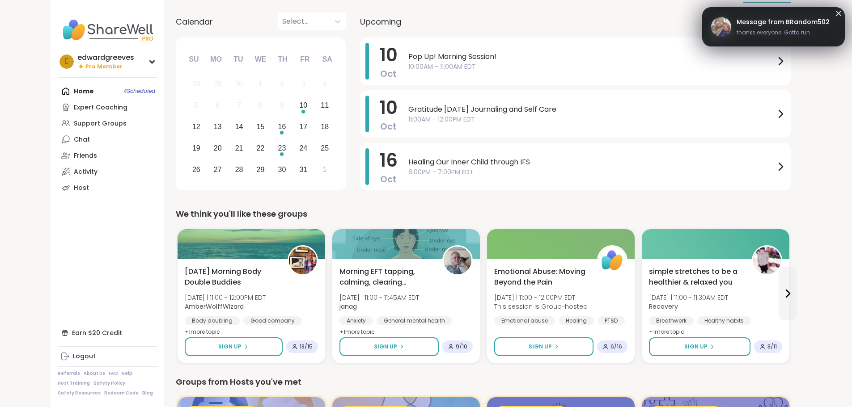
click at [282, 18] on div at bounding box center [303, 21] width 43 height 13
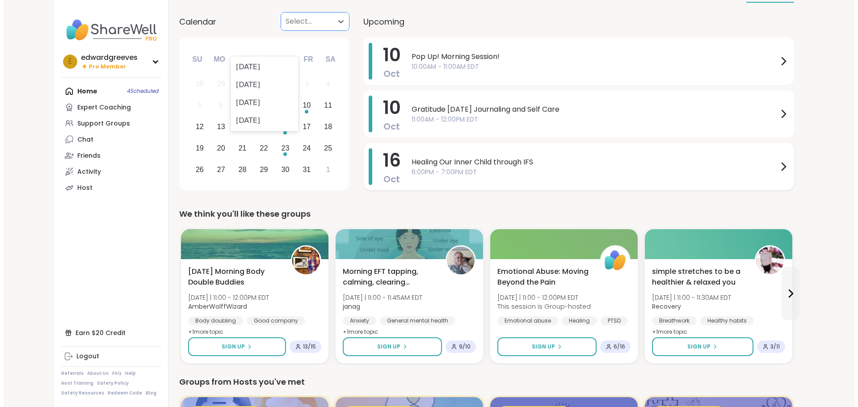
scroll to position [0, 0]
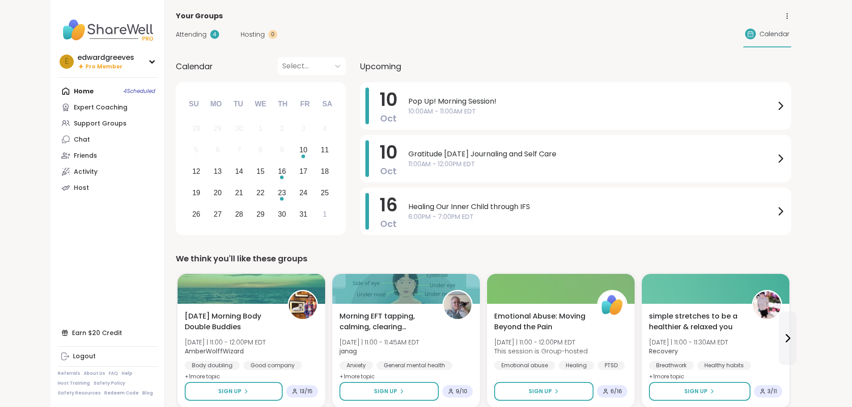
click at [791, 16] on icon at bounding box center [787, 16] width 8 height 8
click at [676, 36] on div "Attending 4 Hosting 0 Calendar" at bounding box center [483, 34] width 615 height 26
click at [74, 128] on div "Support Groups" at bounding box center [100, 123] width 53 height 9
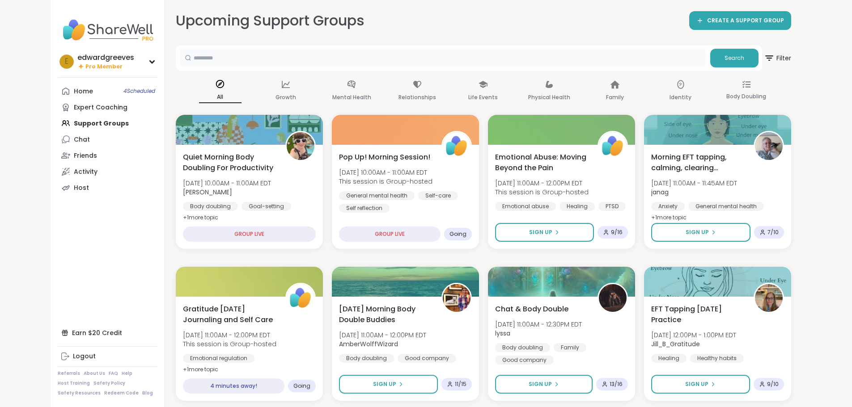
click at [182, 58] on input "text" at bounding box center [442, 58] width 527 height 18
type input "*******"
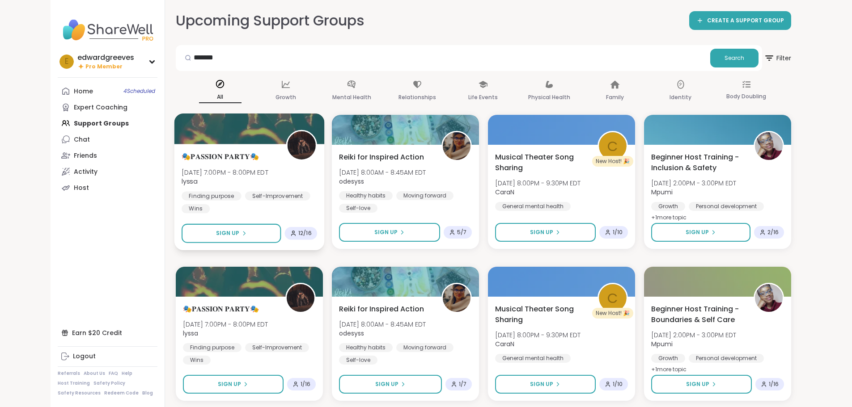
click at [181, 154] on span "🎭𝐏𝐀𝐒𝐒𝐈𝐎𝐍 𝐏𝐀𝐑𝐓𝐘🎭" at bounding box center [219, 156] width 77 height 11
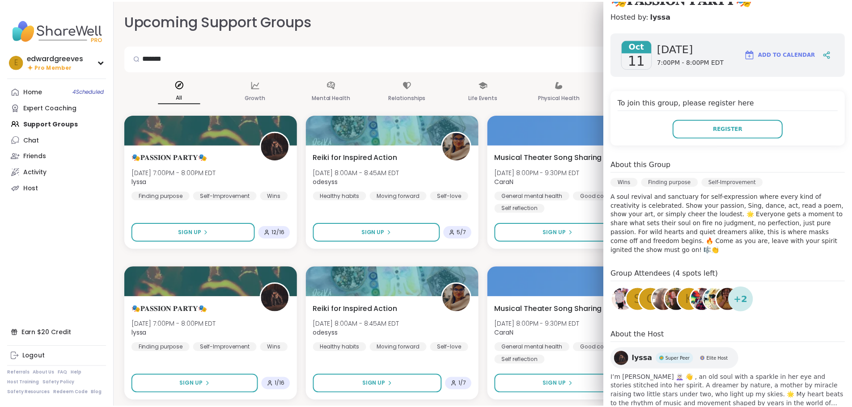
scroll to position [122, 0]
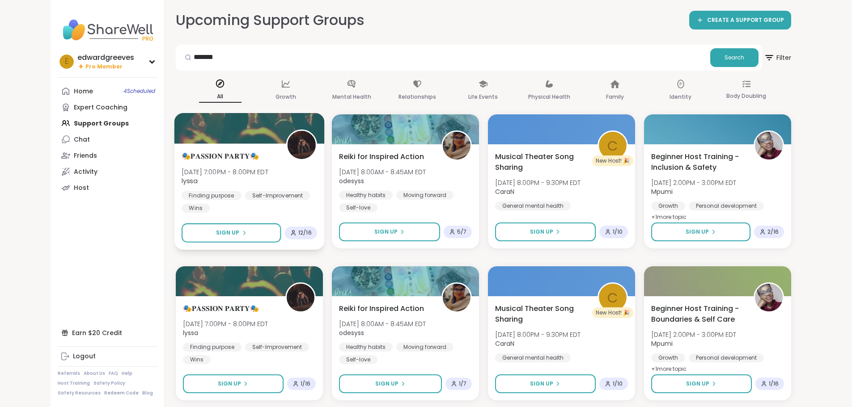
scroll to position [0, 0]
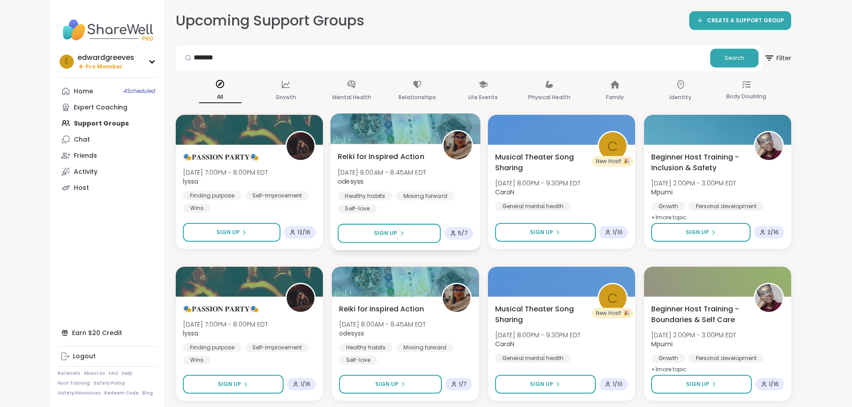
click at [337, 153] on span "Reiki for Inspired Action" at bounding box center [380, 156] width 87 height 11
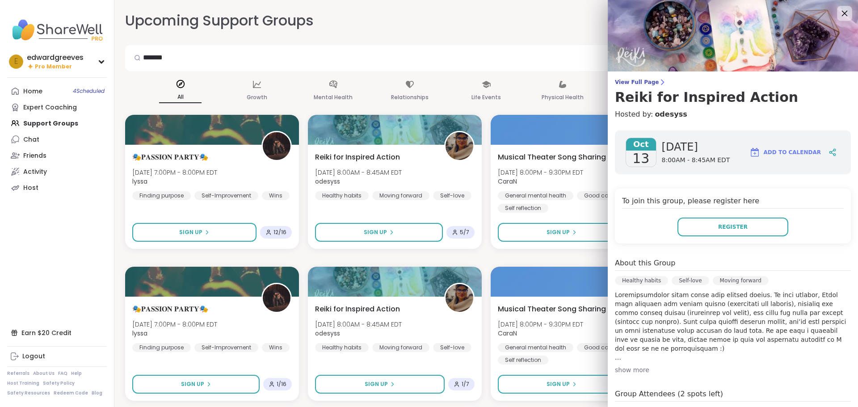
click at [842, 14] on icon at bounding box center [845, 14] width 6 height 6
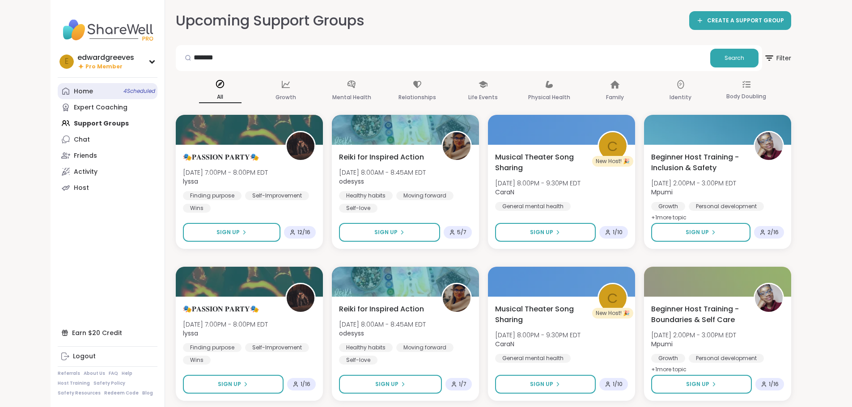
click at [58, 92] on link "Home 4 Scheduled" at bounding box center [108, 91] width 100 height 16
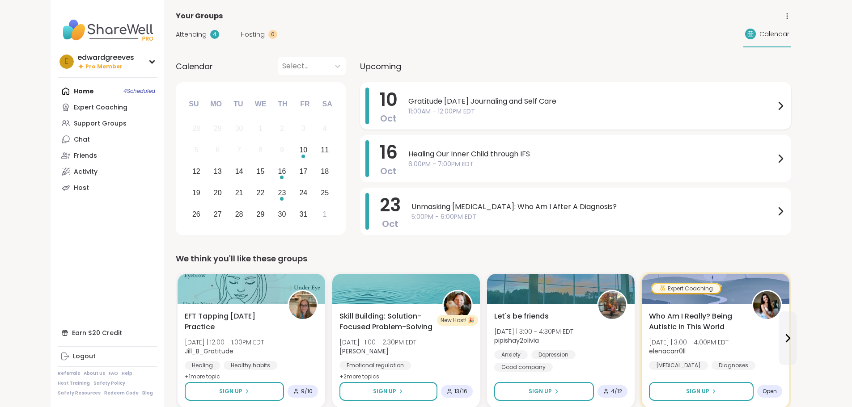
click at [408, 121] on div "Gratitude [DATE] Journaling and Self Care 11:00AM - 12:00PM EDT" at bounding box center [596, 106] width 377 height 37
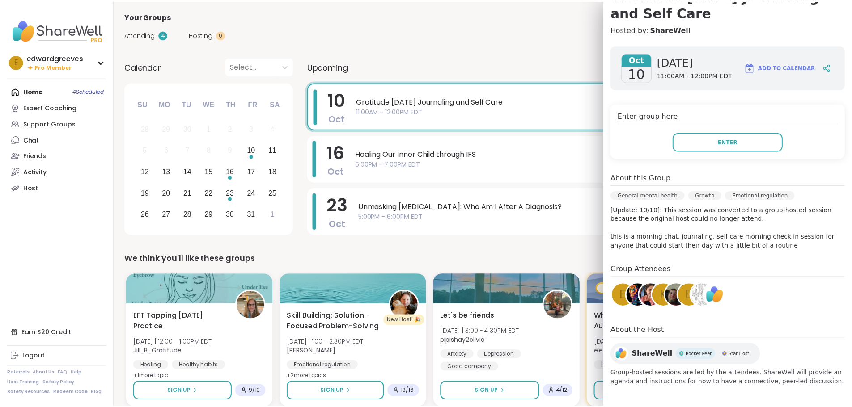
scroll to position [102, 0]
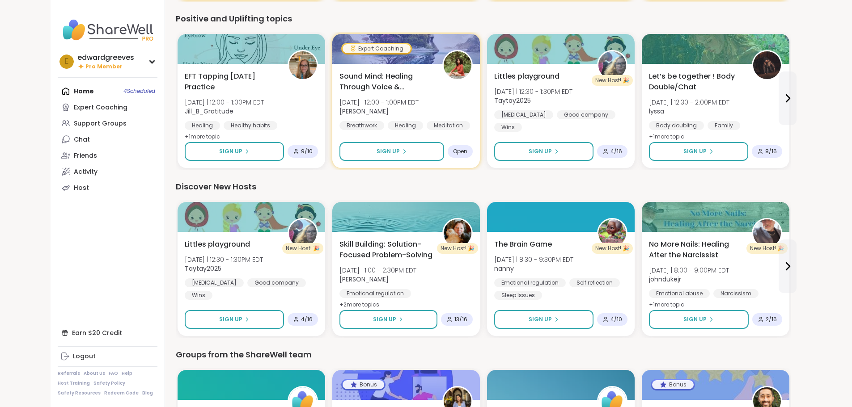
scroll to position [760, 0]
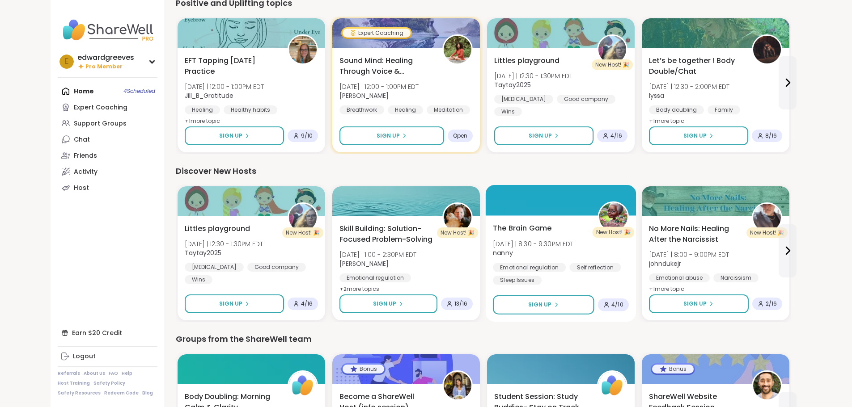
click at [493, 228] on span "The Brain Game" at bounding box center [522, 228] width 59 height 11
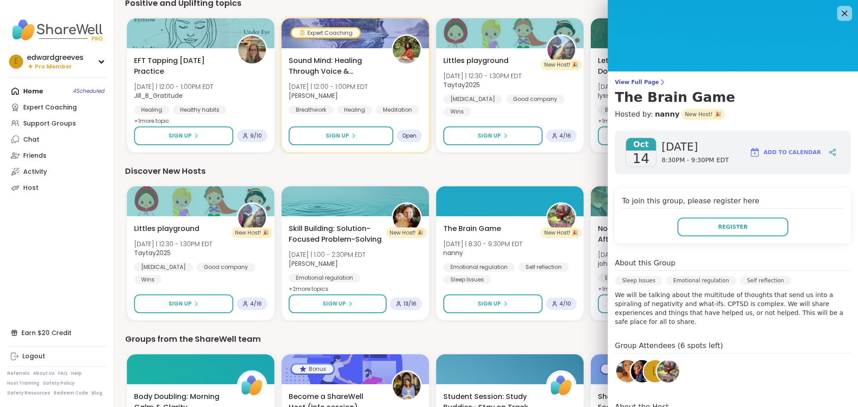
click at [842, 12] on icon at bounding box center [845, 14] width 6 height 6
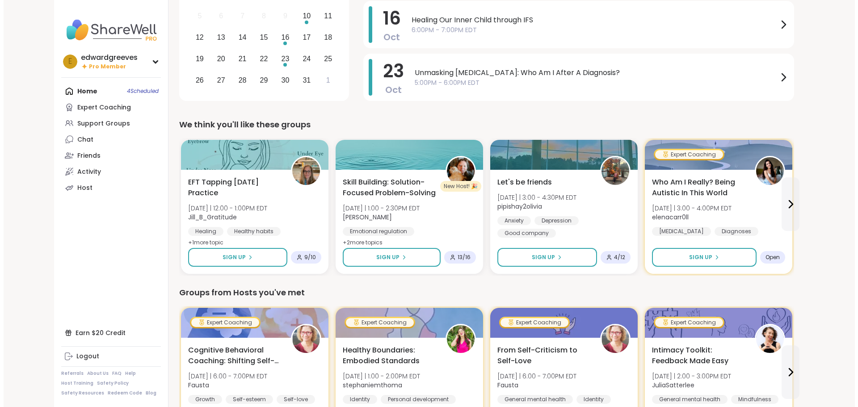
scroll to position [0, 0]
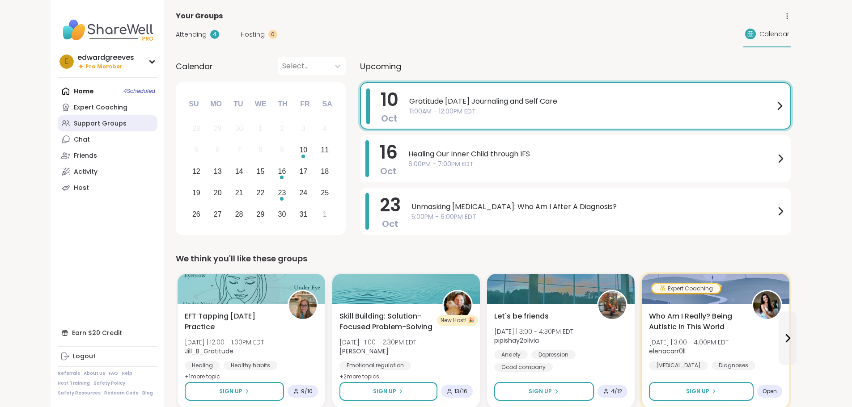
click at [74, 127] on div "Support Groups" at bounding box center [100, 123] width 53 height 9
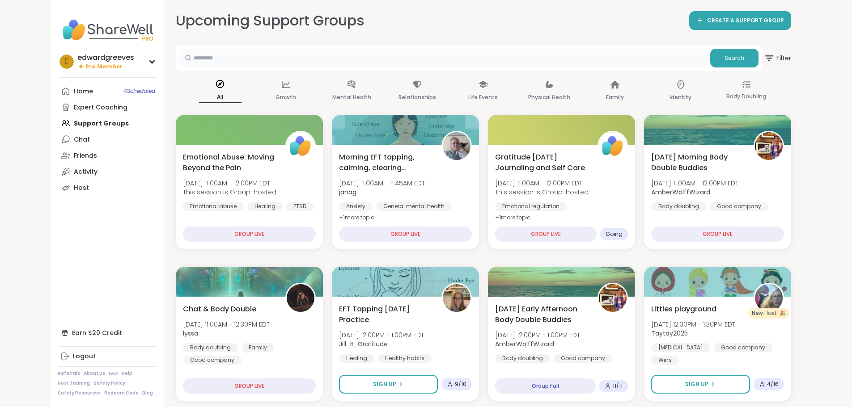
click at [179, 55] on input "text" at bounding box center [442, 58] width 527 height 18
type input "**********"
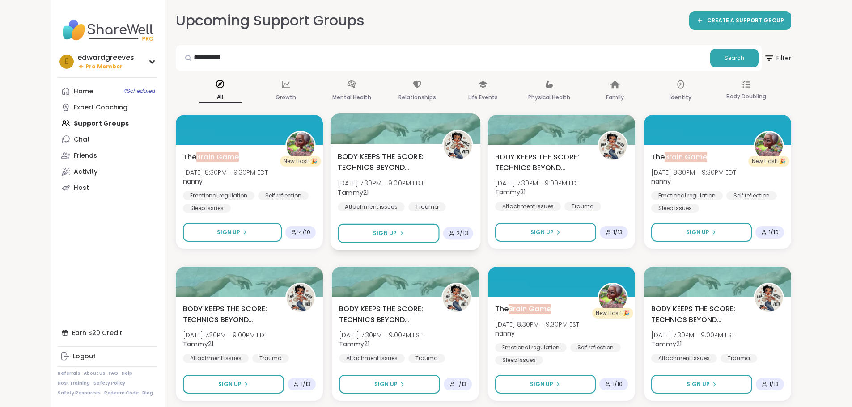
click at [354, 152] on span "BODY KEEPS THE SCORE: TECHNICS BEYOND TRAUMA" at bounding box center [384, 162] width 94 height 22
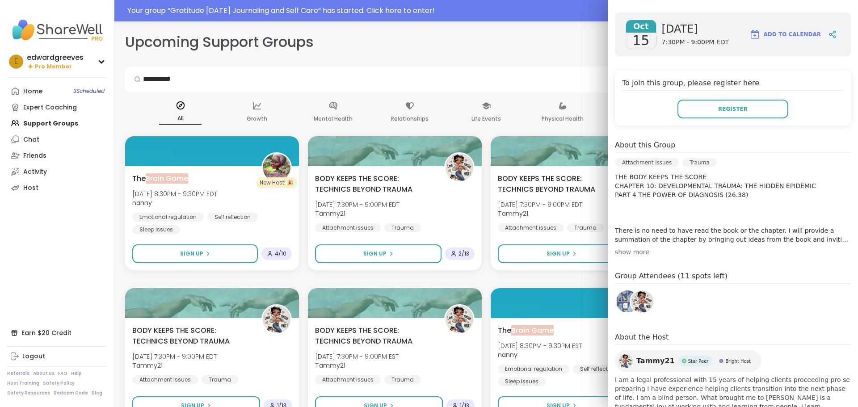
scroll to position [160, 0]
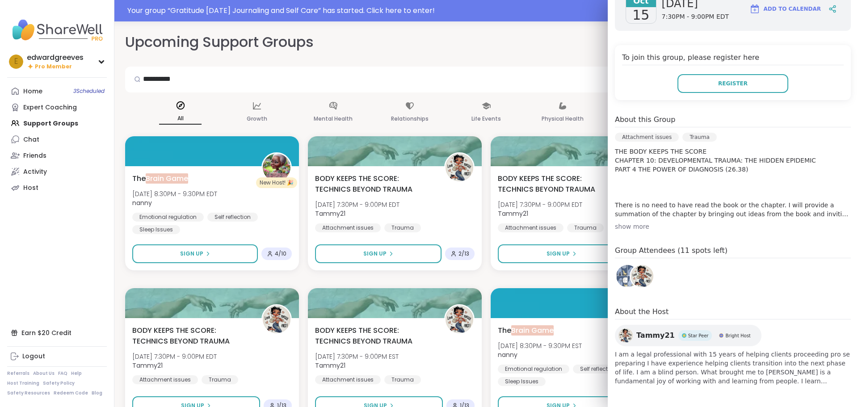
click at [623, 228] on div "show more" at bounding box center [733, 226] width 236 height 9
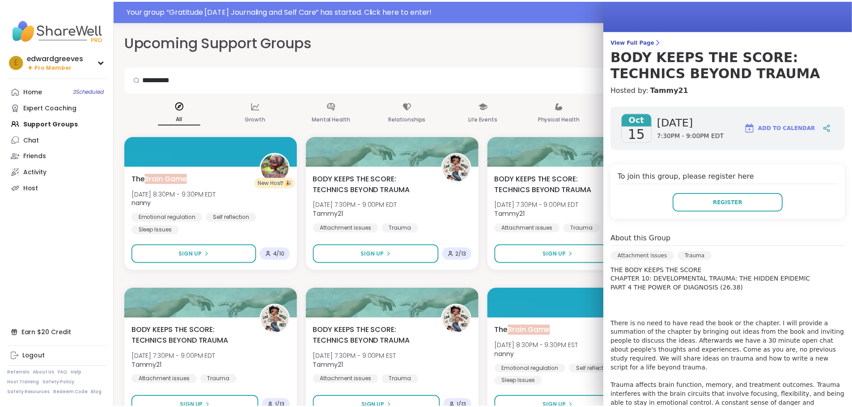
scroll to position [25, 0]
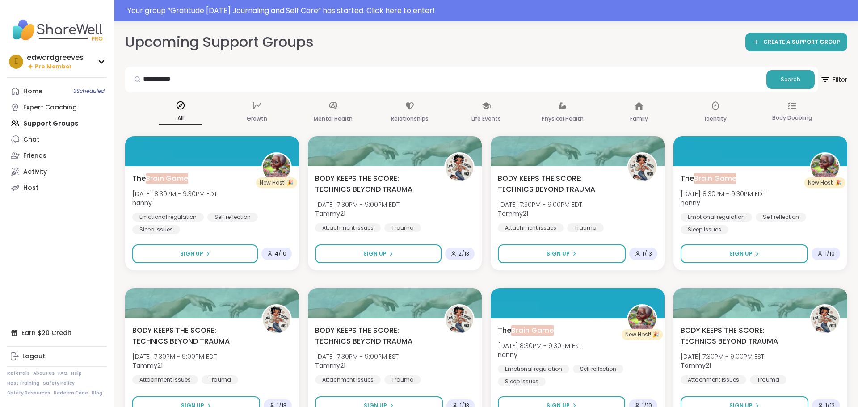
click at [488, 59] on div "**********" at bounding box center [486, 303] width 722 height 542
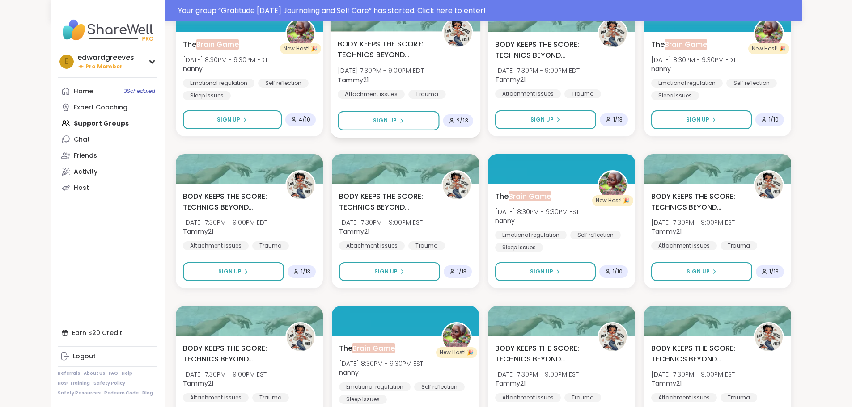
scroll to position [176, 0]
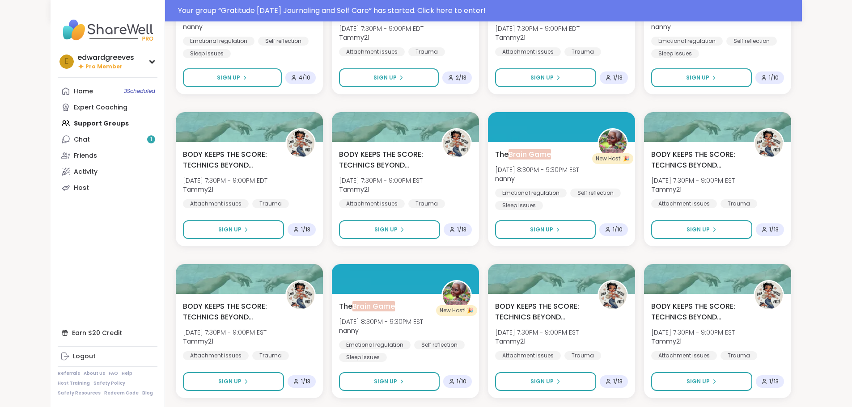
click at [67, 31] on img at bounding box center [108, 29] width 100 height 31
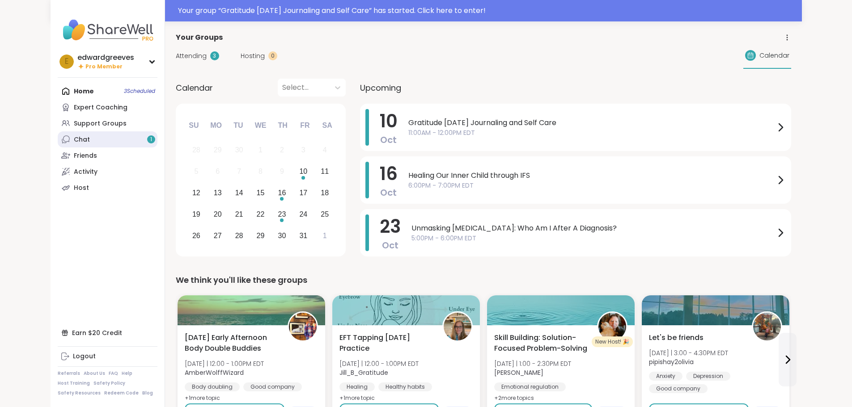
click at [58, 139] on link "Chat 1" at bounding box center [108, 139] width 100 height 16
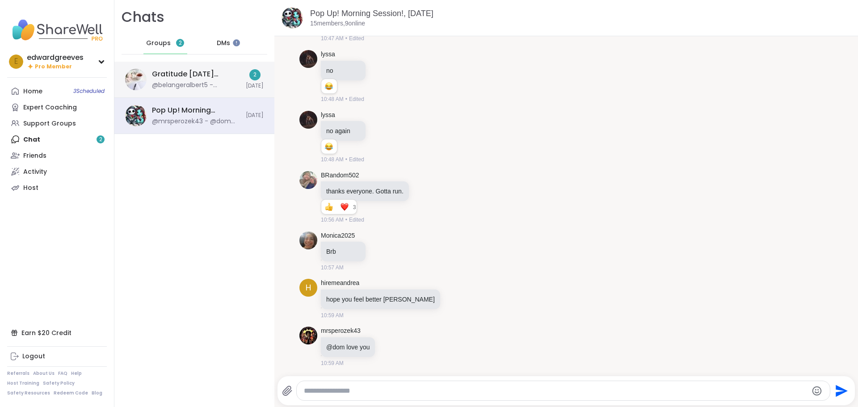
click at [202, 83] on div "@belangeralbert5 - journaling" at bounding box center [196, 85] width 89 height 9
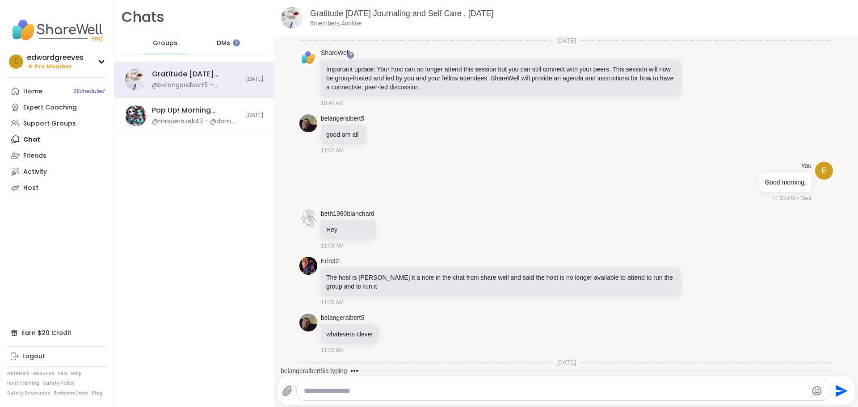
click at [219, 48] on div "DMs" at bounding box center [224, 43] width 44 height 21
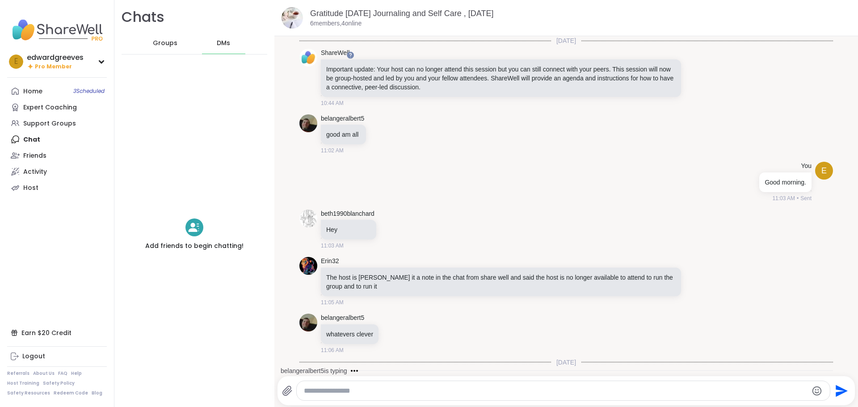
click at [159, 42] on span "Groups" at bounding box center [165, 43] width 25 height 9
